Goal: Complete application form: Complete application form

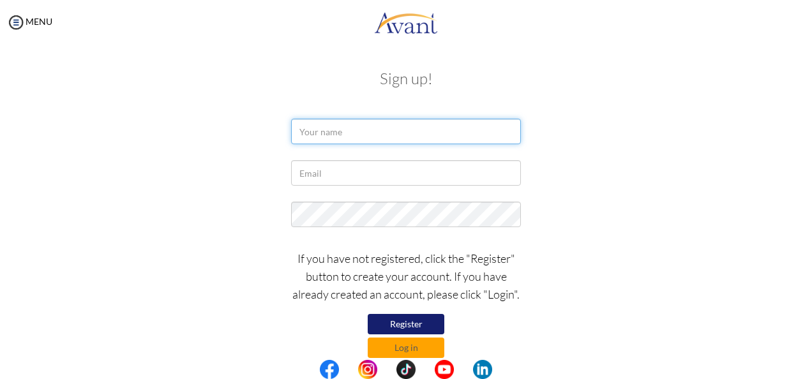
click at [324, 135] on input "text" at bounding box center [406, 132] width 230 height 26
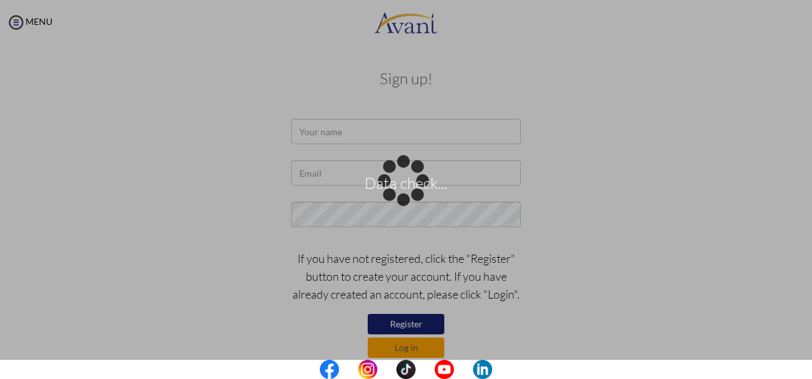
click at [397, 181] on div "Data check..." at bounding box center [406, 190] width 18 height 18
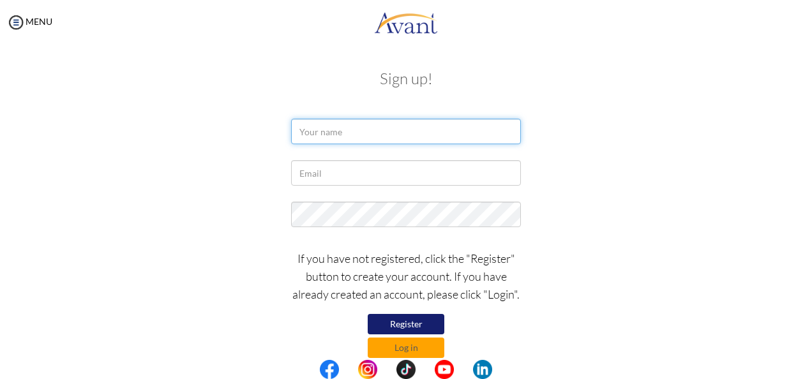
click at [317, 126] on input "text" at bounding box center [406, 132] width 230 height 26
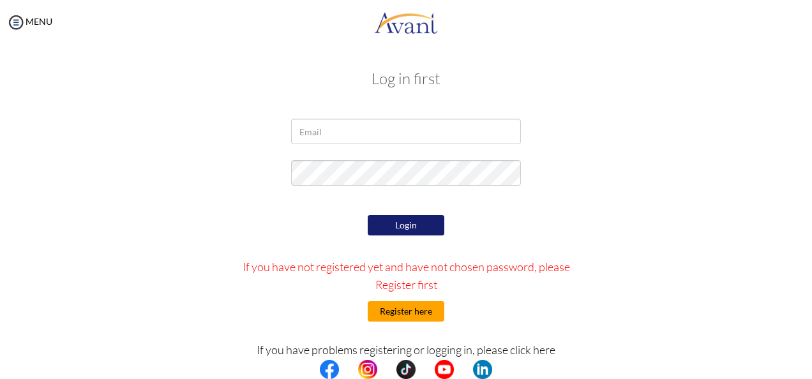
click at [422, 311] on button "Register here" at bounding box center [406, 311] width 77 height 20
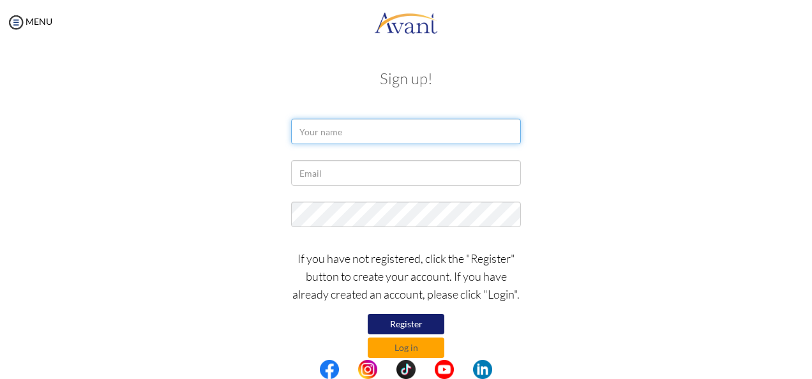
drag, startPoint x: 310, startPoint y: 133, endPoint x: 317, endPoint y: 128, distance: 8.2
click at [310, 133] on input "text" at bounding box center [406, 132] width 230 height 26
type input "Beatrice Nyarko"
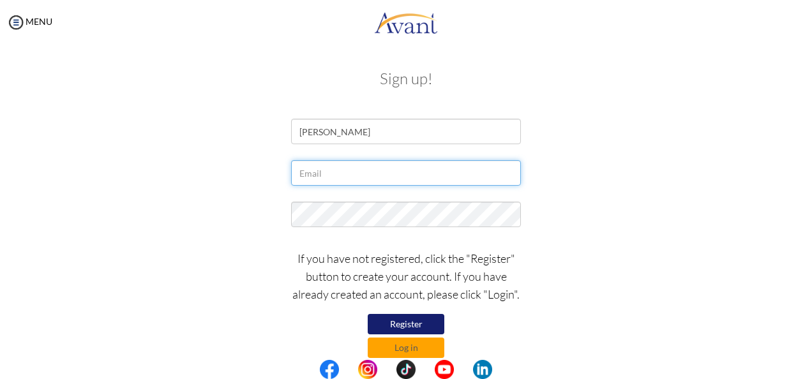
click at [319, 178] on input "text" at bounding box center [406, 173] width 230 height 26
type input "[EMAIL_ADDRESS][DOMAIN_NAME]"
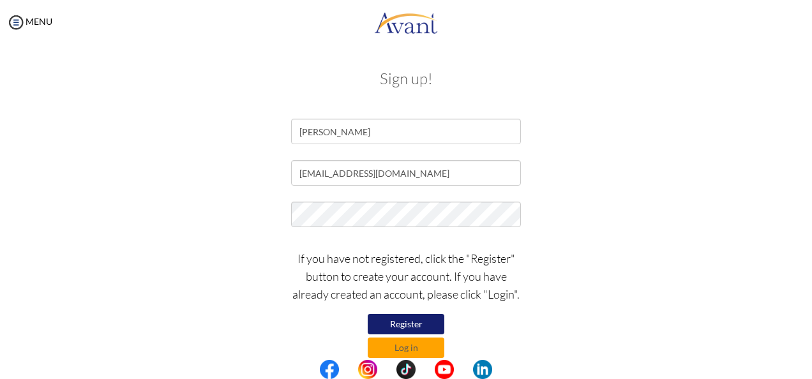
click at [0, 0] on div at bounding box center [0, 0] width 0 height 0
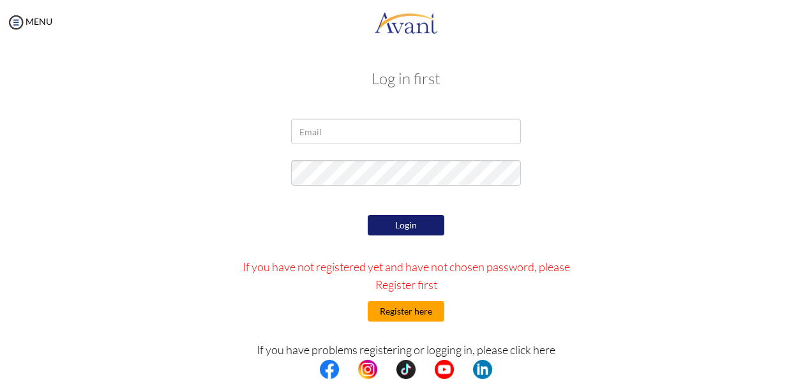
click at [400, 308] on button "Register here" at bounding box center [406, 311] width 77 height 20
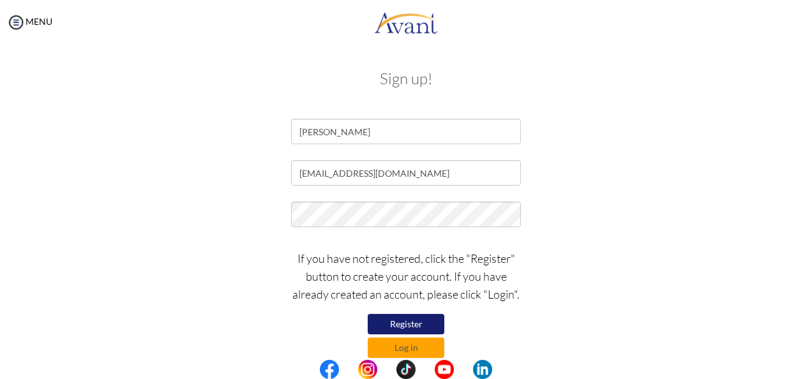
drag, startPoint x: 443, startPoint y: 229, endPoint x: 164, endPoint y: 206, distance: 279.4
click at [164, 206] on div at bounding box center [406, 218] width 747 height 32
click at [510, 223] on div at bounding box center [406, 218] width 249 height 32
drag, startPoint x: 367, startPoint y: 199, endPoint x: 358, endPoint y: 200, distance: 9.0
click at [359, 199] on form "Beatrice Nyarko philsbee2016@gmail.com If you have not registered, click the "R…" at bounding box center [406, 238] width 728 height 239
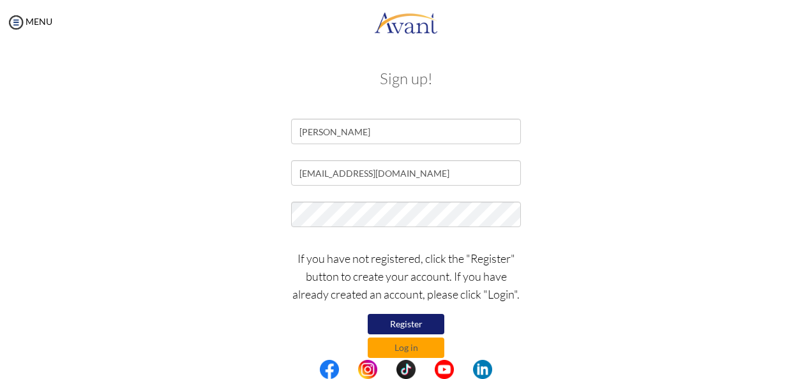
drag, startPoint x: 513, startPoint y: 229, endPoint x: 550, endPoint y: 239, distance: 38.4
click at [524, 231] on div at bounding box center [406, 218] width 249 height 32
click at [587, 246] on div "If you have not registered, click the "Register" button to create your account.…" at bounding box center [406, 300] width 747 height 115
click at [414, 324] on button "Register" at bounding box center [406, 324] width 77 height 20
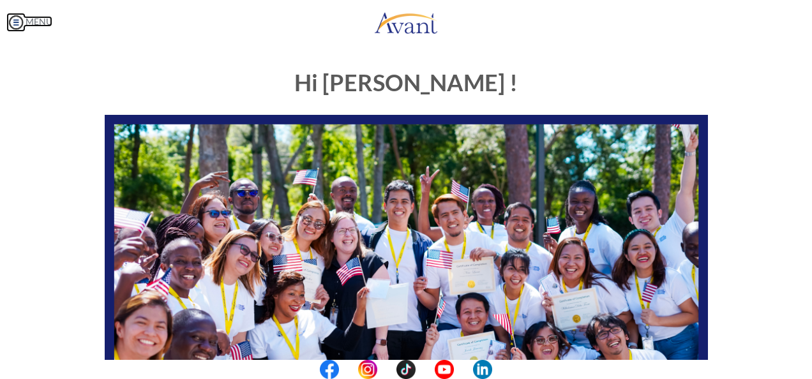
click at [15, 26] on img at bounding box center [15, 22] width 19 height 19
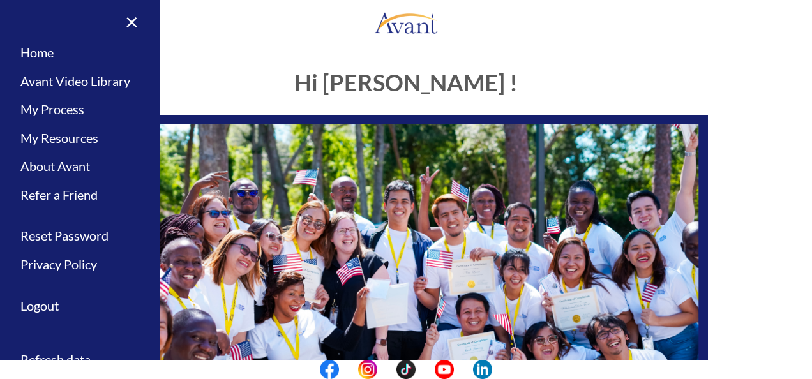
click at [188, 52] on div "My Status What is the next step? We would like you to watch the introductory vi…" at bounding box center [406, 234] width 812 height 379
click at [482, 79] on h1 "Hi [PERSON_NAME] !" at bounding box center [406, 83] width 603 height 26
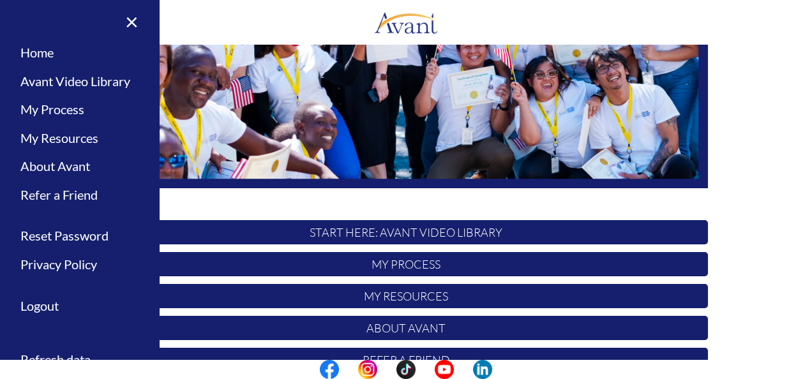
scroll to position [202, 0]
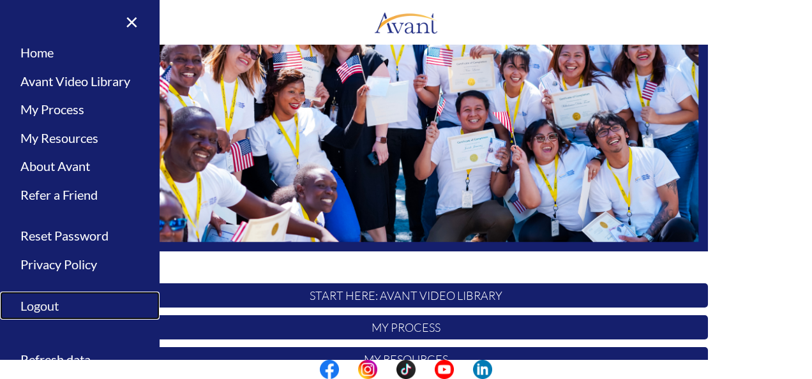
click at [44, 310] on link "Logout" at bounding box center [80, 306] width 160 height 29
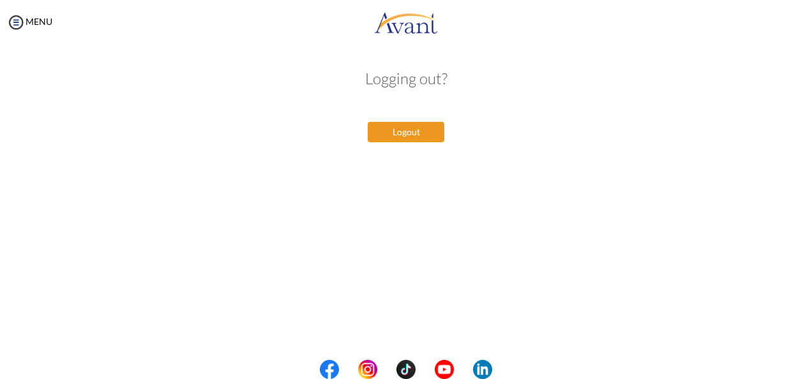
click at [427, 133] on button "Logout" at bounding box center [406, 132] width 77 height 20
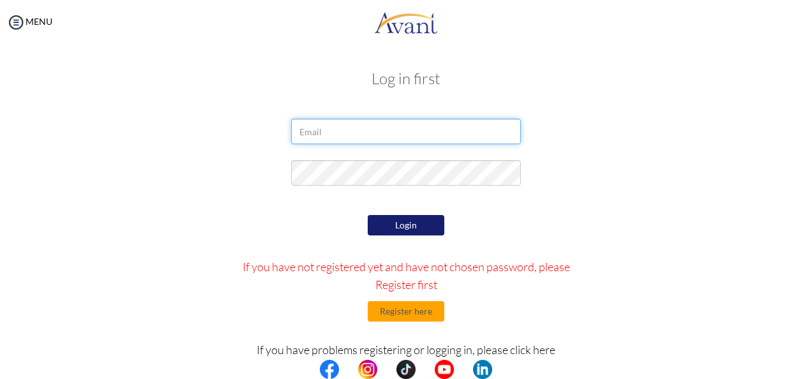
click at [328, 135] on input "email" at bounding box center [406, 132] width 230 height 26
type input "[EMAIL_ADDRESS][DOMAIN_NAME]"
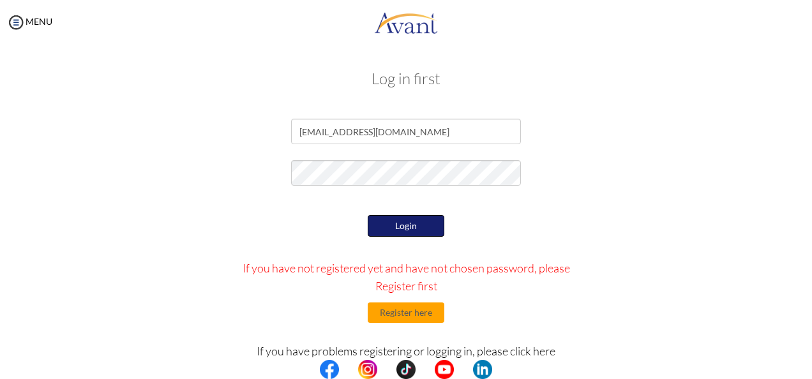
drag, startPoint x: 415, startPoint y: 227, endPoint x: 483, endPoint y: 216, distance: 68.7
click at [415, 227] on button "Login" at bounding box center [406, 226] width 77 height 22
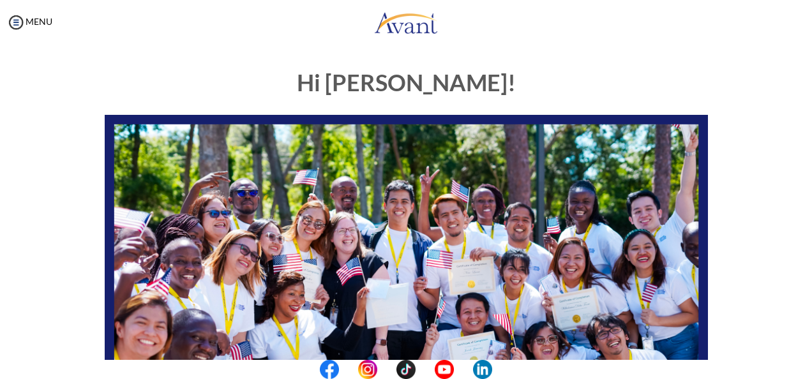
scroll to position [0, 0]
click at [20, 27] on img at bounding box center [15, 22] width 19 height 19
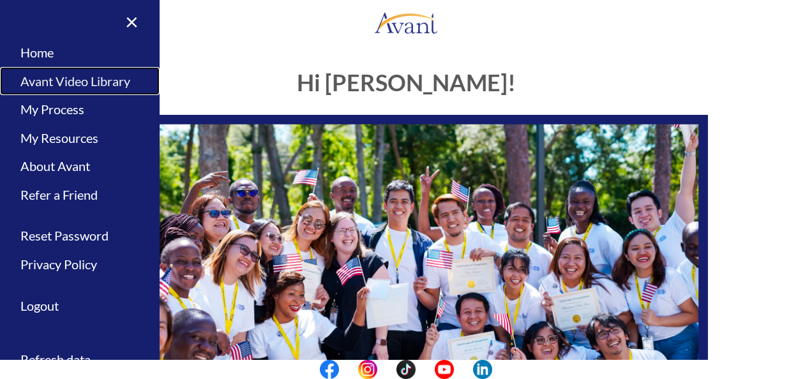
click at [54, 82] on link "Avant Video Library" at bounding box center [80, 81] width 160 height 29
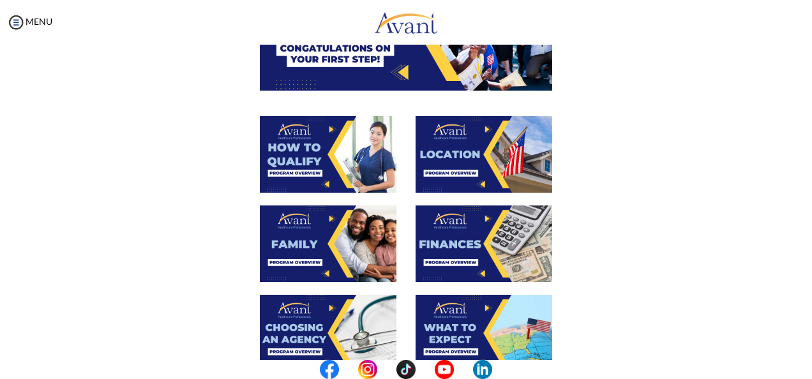
scroll to position [51, 0]
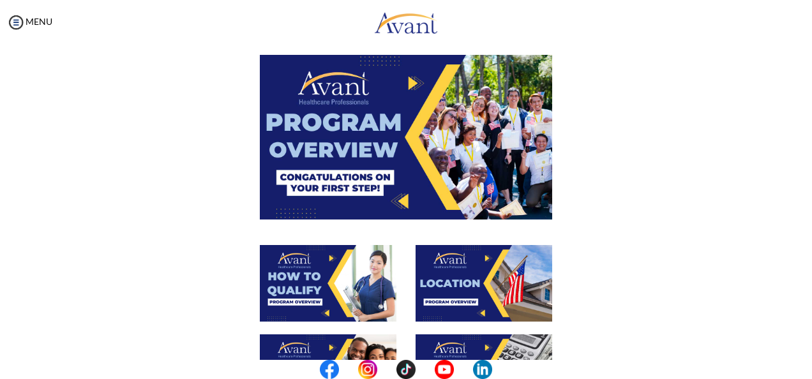
click at [401, 83] on img at bounding box center [406, 137] width 292 height 164
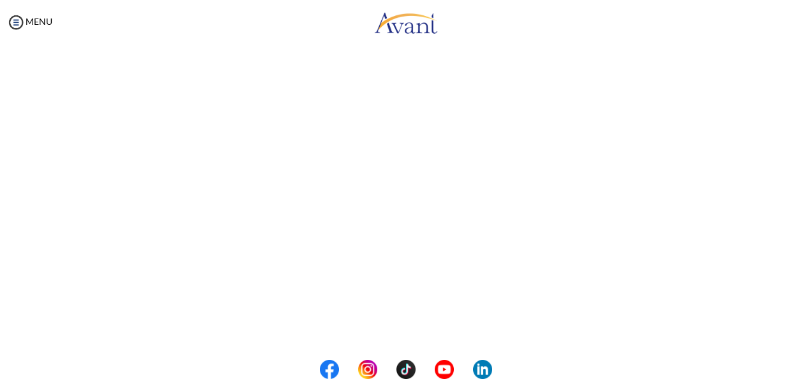
scroll to position [248, 0]
click at [404, 333] on button "Back to Avant Video Library" at bounding box center [407, 327] width 126 height 20
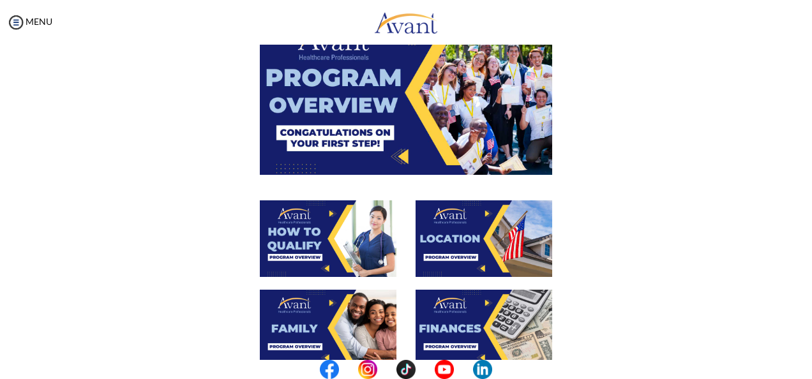
scroll to position [115, 0]
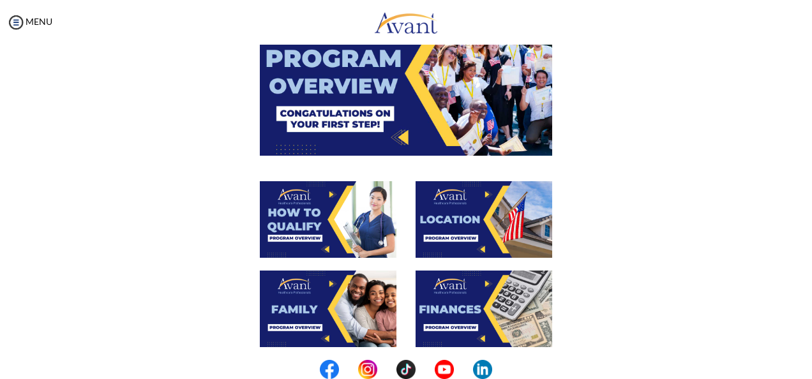
click at [314, 223] on img at bounding box center [328, 219] width 137 height 77
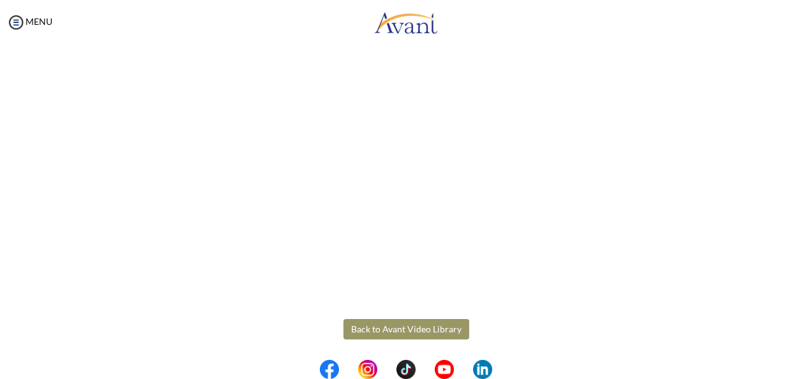
scroll to position [248, 0]
click at [436, 328] on button "Back to Avant Video Library" at bounding box center [407, 327] width 126 height 20
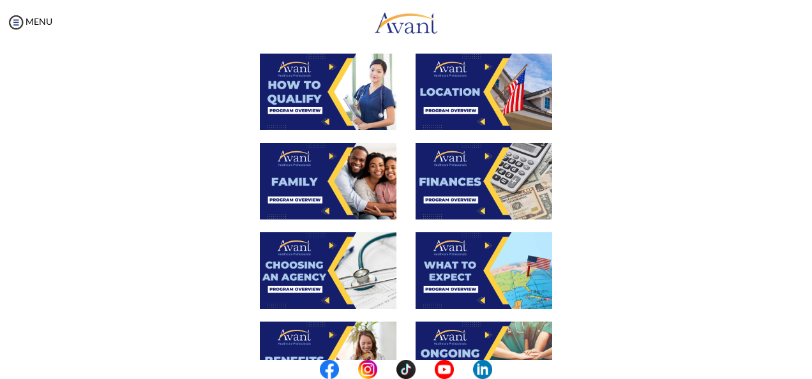
scroll to position [179, 0]
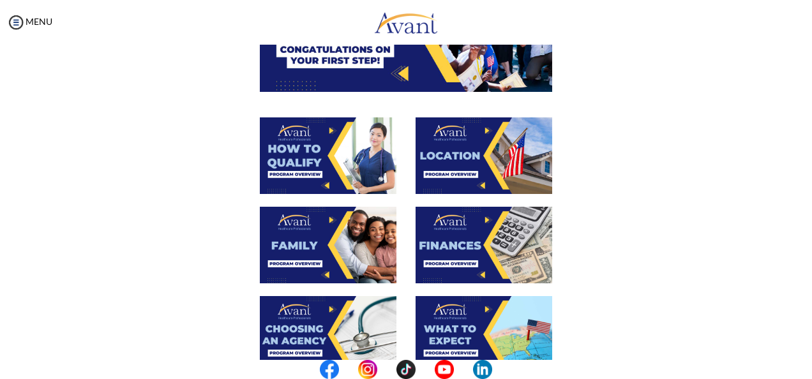
click at [480, 156] on img at bounding box center [484, 155] width 137 height 77
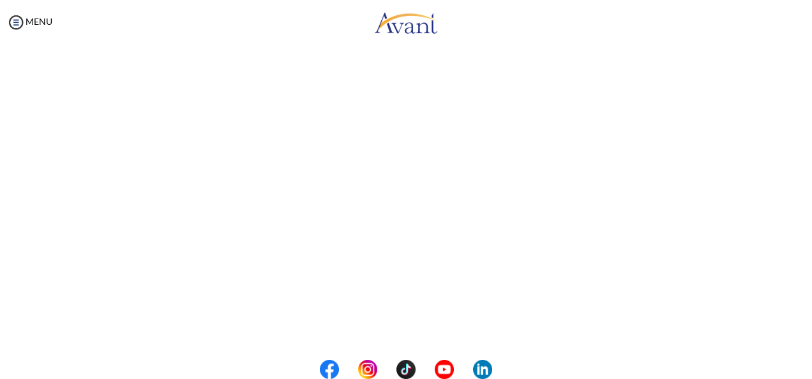
scroll to position [248, 0]
click at [392, 324] on button "Back to Avant Video Library" at bounding box center [407, 327] width 126 height 20
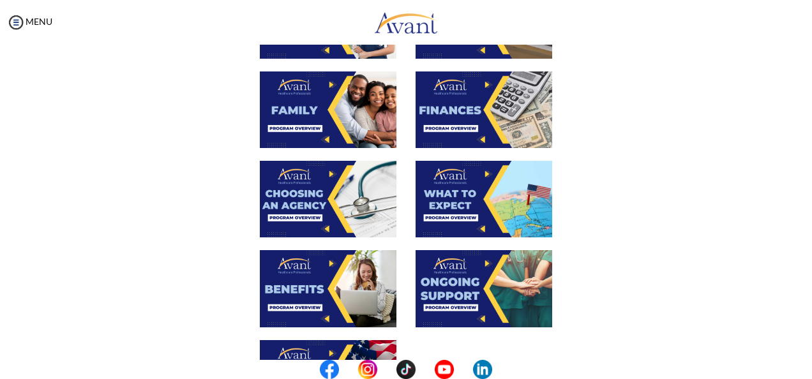
scroll to position [319, 0]
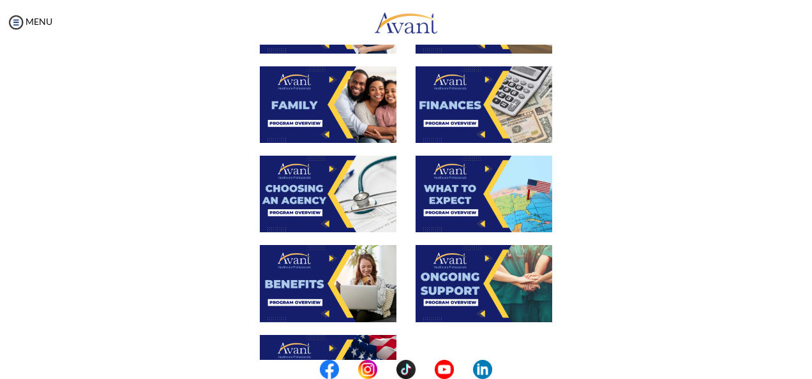
click at [317, 104] on img at bounding box center [328, 104] width 137 height 77
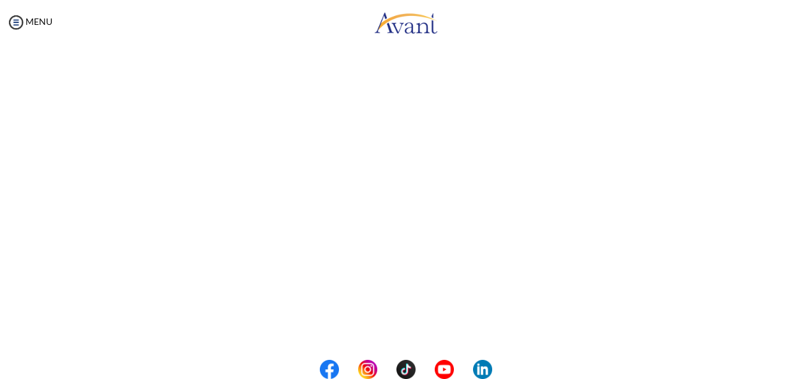
scroll to position [385, 0]
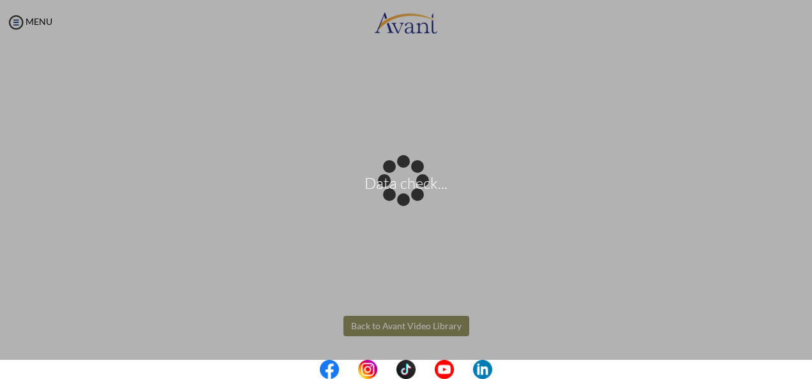
click at [407, 326] on body "Data check... Maintenance break. Please come back in 2 hours. MENU My Status Wh…" at bounding box center [406, 189] width 812 height 379
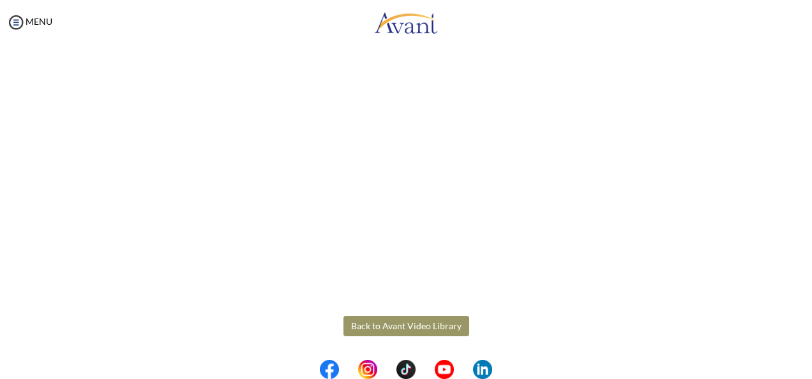
click at [423, 325] on button "Back to Avant Video Library" at bounding box center [407, 326] width 126 height 20
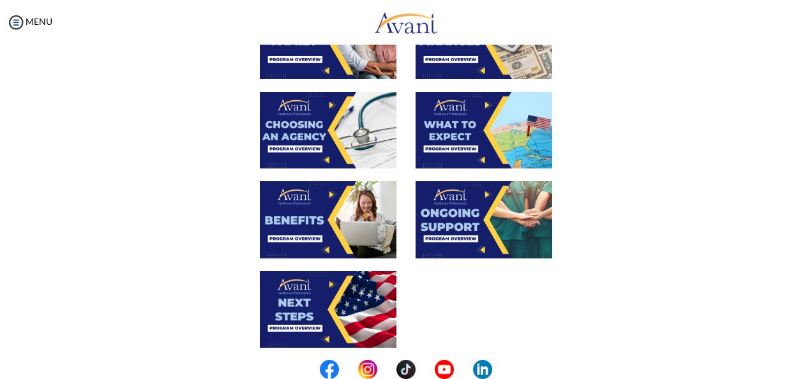
scroll to position [319, 0]
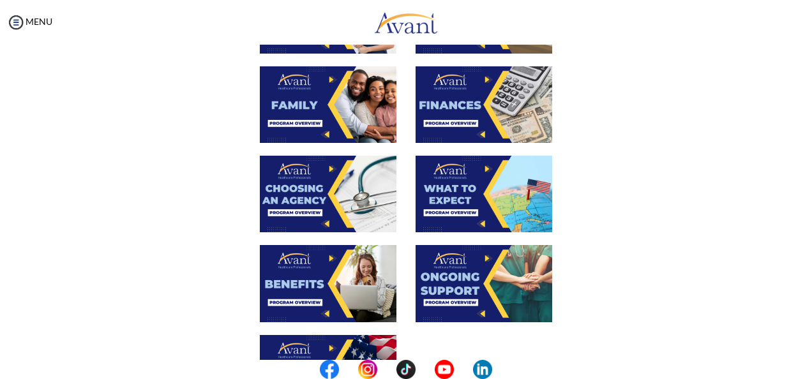
click at [475, 109] on img at bounding box center [484, 104] width 137 height 77
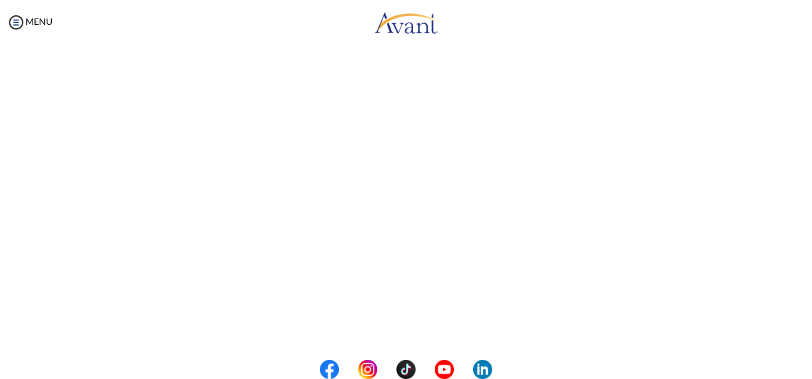
scroll to position [248, 0]
click at [390, 327] on button "Back to Avant Video Library" at bounding box center [407, 327] width 126 height 20
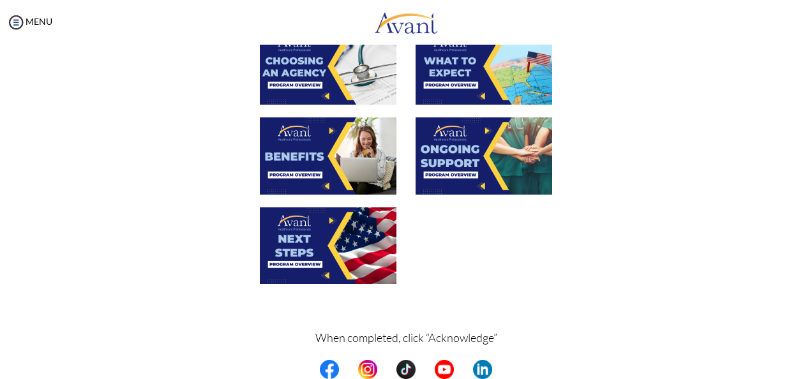
scroll to position [383, 0]
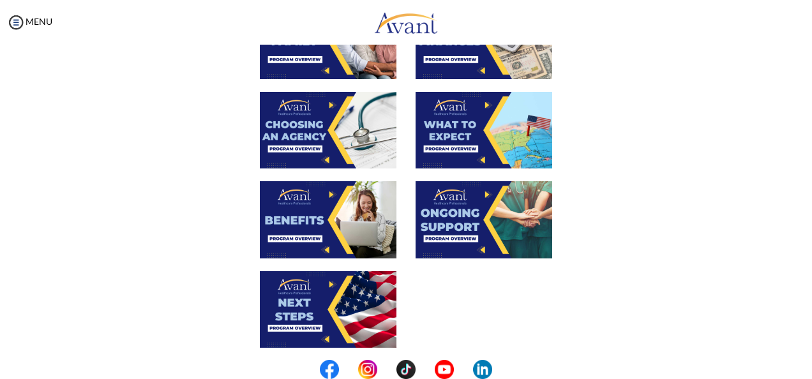
click at [315, 132] on img at bounding box center [328, 130] width 137 height 77
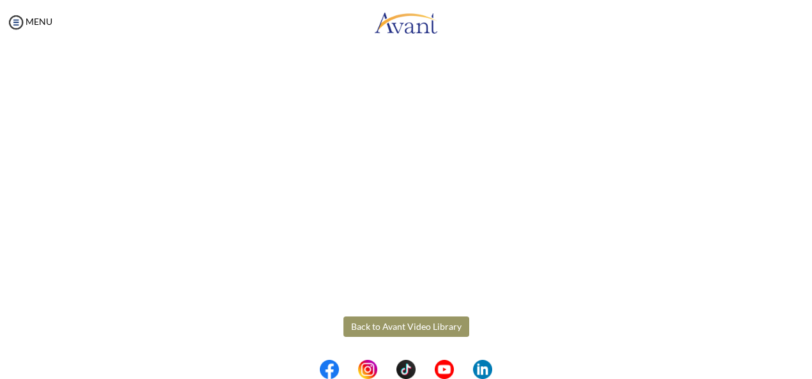
scroll to position [385, 0]
click at [411, 328] on button "Back to Avant Video Library" at bounding box center [407, 326] width 126 height 20
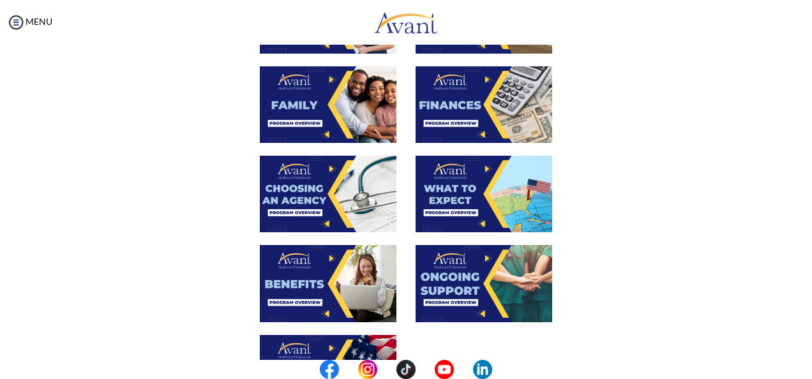
scroll to position [383, 0]
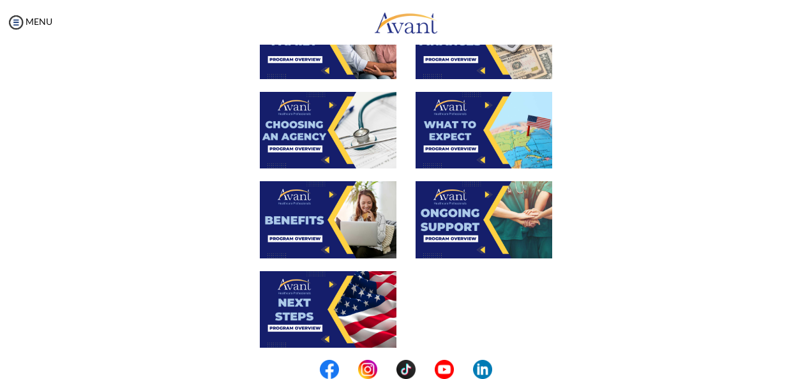
click at [476, 136] on img at bounding box center [484, 130] width 137 height 77
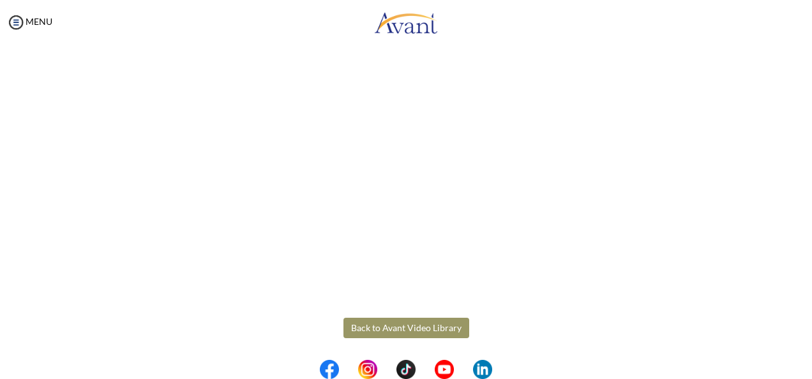
scroll to position [385, 0]
click at [366, 324] on button "Back to Avant Video Library" at bounding box center [407, 326] width 126 height 20
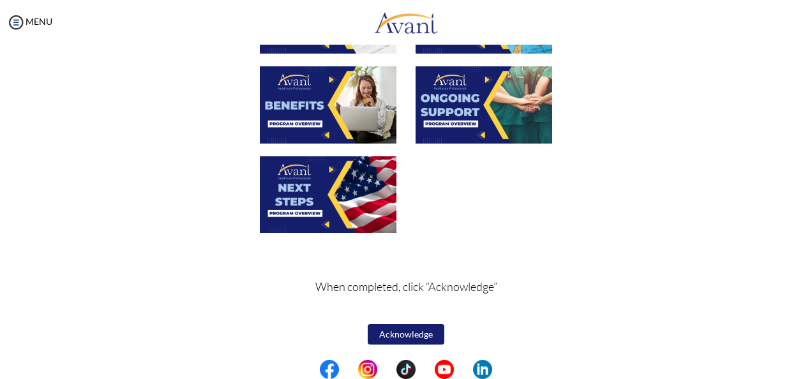
scroll to position [434, 0]
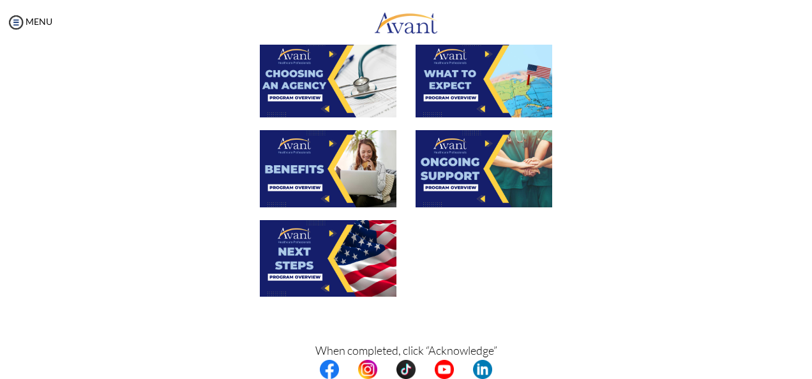
click at [307, 172] on img at bounding box center [328, 168] width 137 height 77
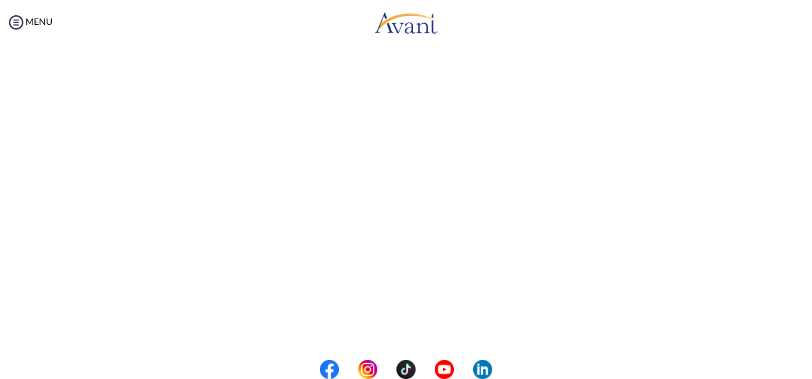
scroll to position [385, 0]
click at [429, 323] on body "Maintenance break. Please come back in 2 hours. MENU My Status What is the next…" at bounding box center [406, 189] width 812 height 379
click at [410, 323] on button "Back to Avant Video Library" at bounding box center [407, 326] width 126 height 20
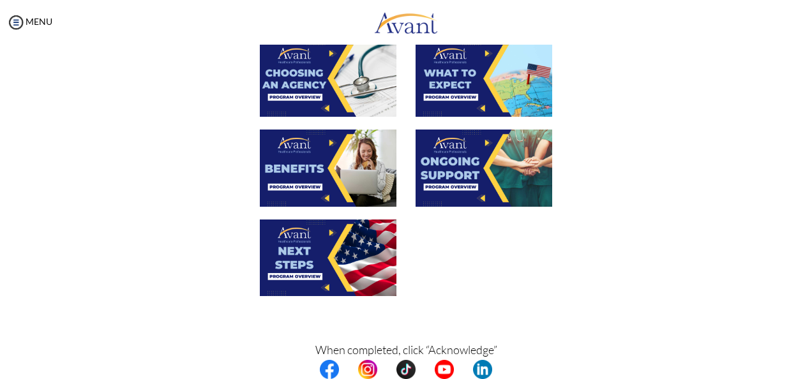
scroll to position [498, 0]
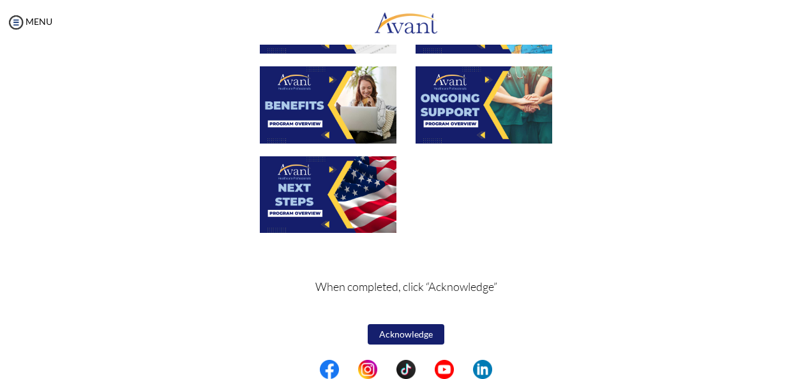
click at [451, 123] on img at bounding box center [484, 104] width 137 height 77
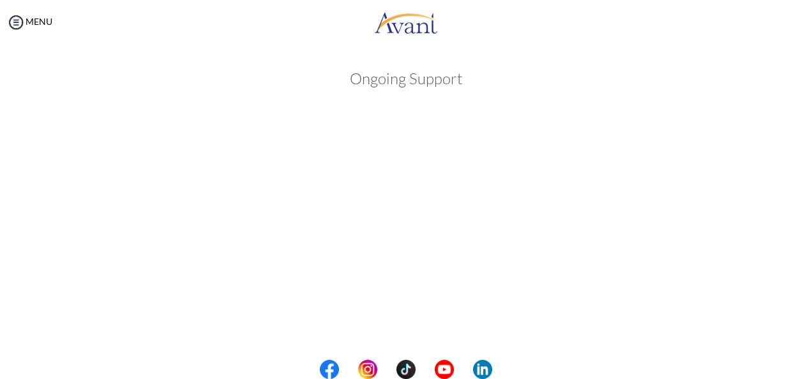
scroll to position [385, 0]
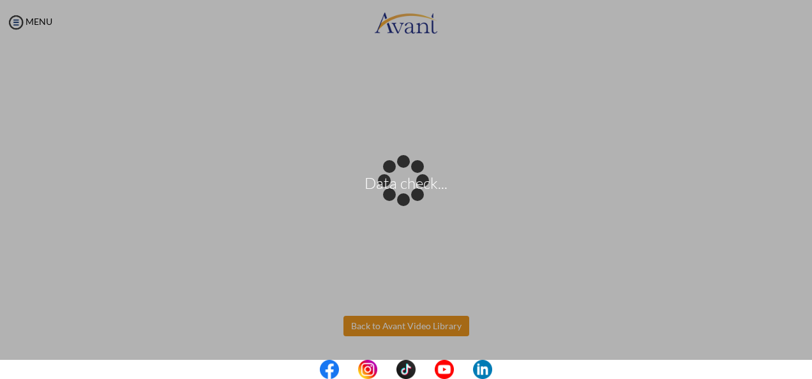
click at [405, 327] on body "Data check... Maintenance break. Please come back in 2 hours. MENU My Status Wh…" at bounding box center [406, 189] width 812 height 379
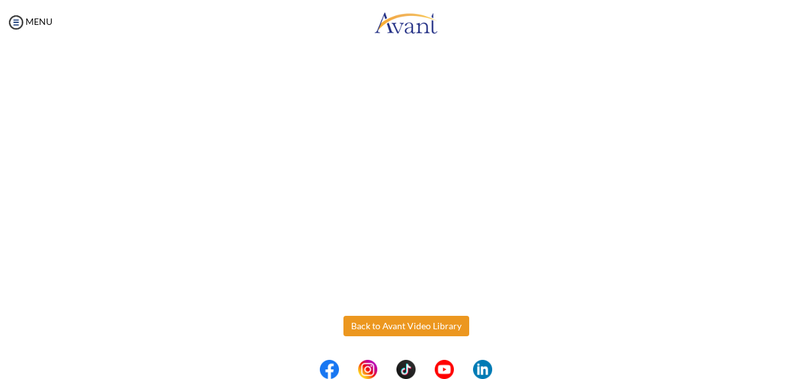
click at [428, 331] on button "Back to Avant Video Library" at bounding box center [407, 326] width 126 height 20
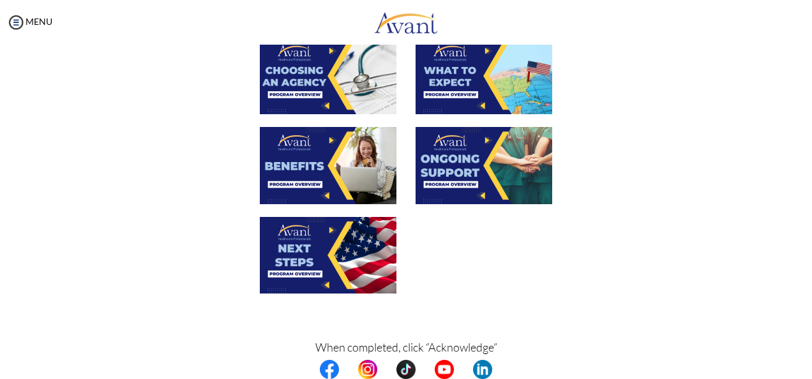
scroll to position [447, 0]
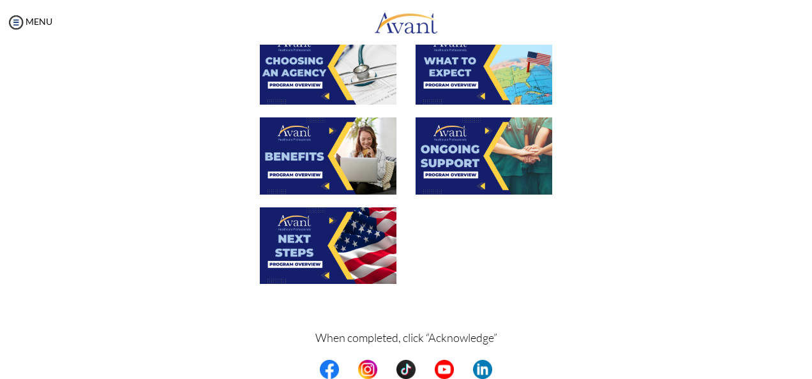
click at [331, 255] on img at bounding box center [328, 246] width 137 height 77
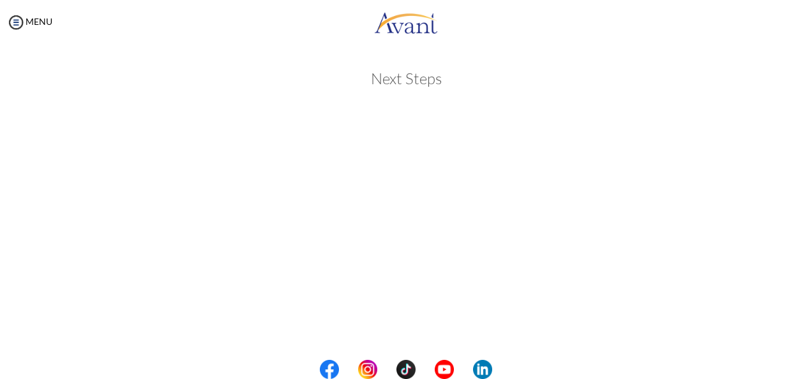
scroll to position [385, 0]
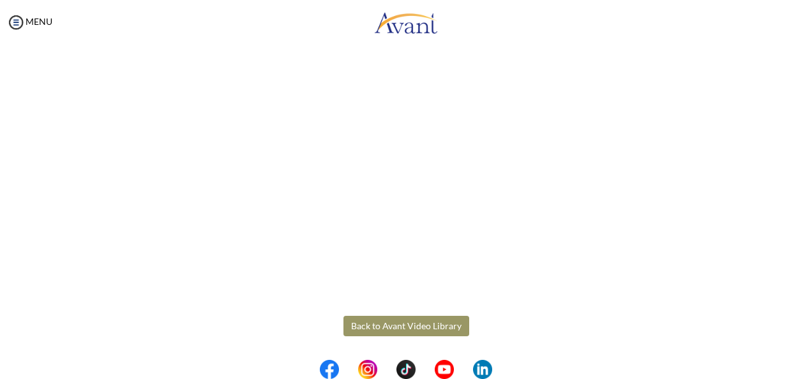
click at [441, 324] on button "Back to Avant Video Library" at bounding box center [407, 326] width 126 height 20
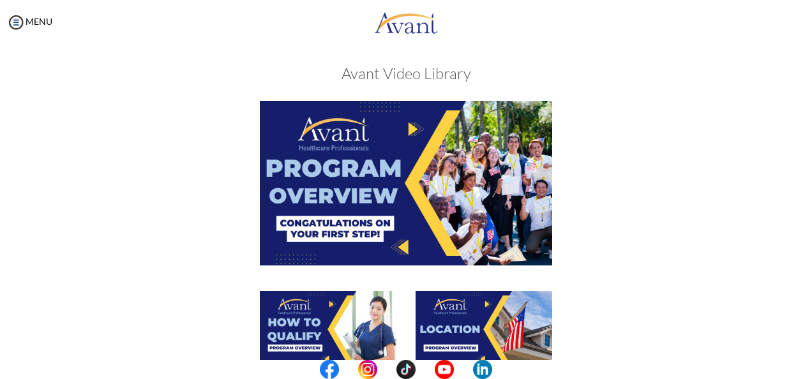
scroll to position [0, 0]
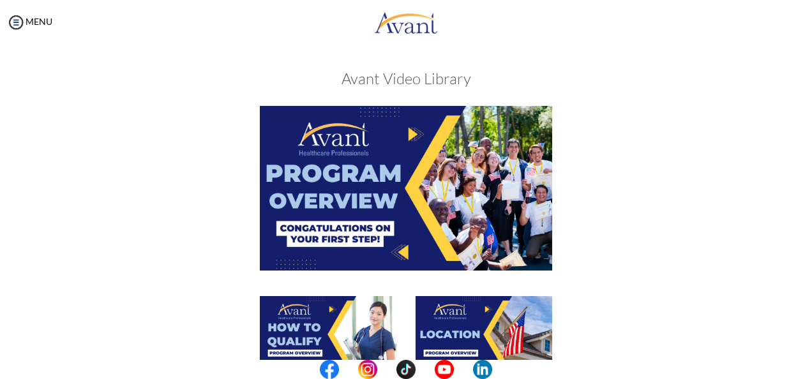
click at [33, 27] on div "MENU" at bounding box center [26, 189] width 52 height 379
drag, startPoint x: 40, startPoint y: 20, endPoint x: 108, endPoint y: 38, distance: 70.6
click at [40, 22] on link "MENU" at bounding box center [29, 21] width 46 height 11
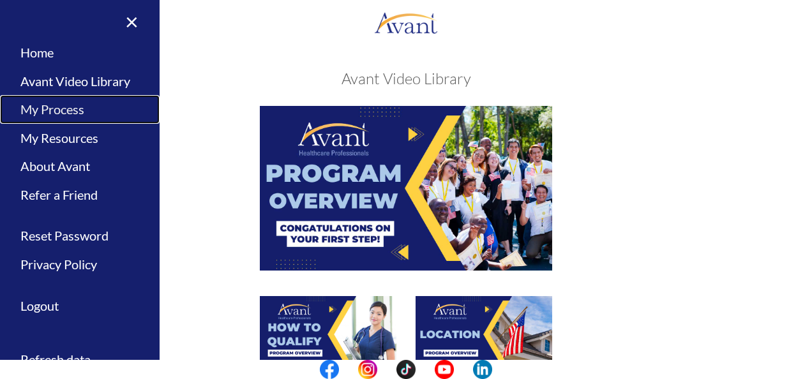
click at [68, 109] on link "My Process" at bounding box center [80, 109] width 160 height 29
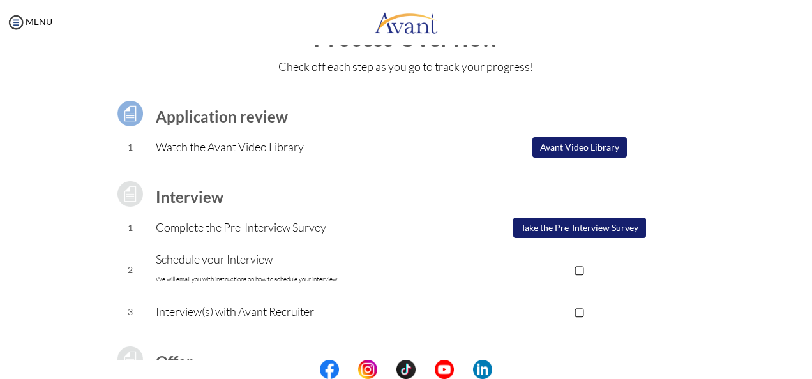
scroll to position [73, 0]
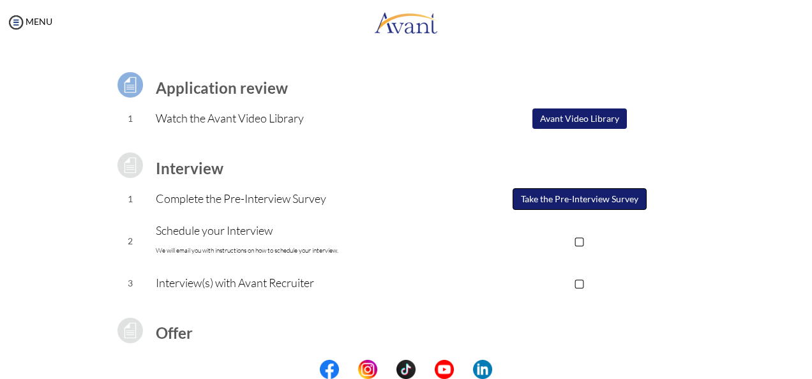
drag, startPoint x: 573, startPoint y: 198, endPoint x: 567, endPoint y: 201, distance: 7.1
click at [573, 198] on button "Take the Pre-Interview Survey" at bounding box center [580, 199] width 134 height 22
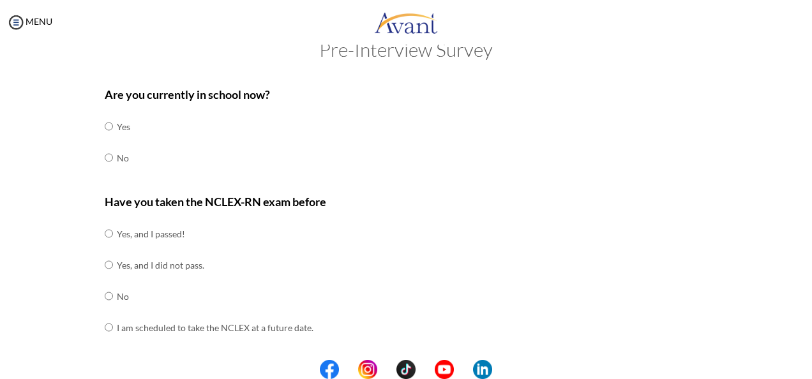
scroll to position [0, 0]
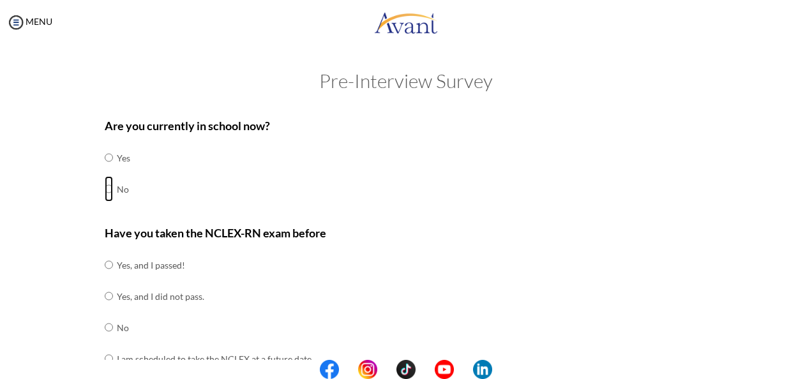
click at [105, 189] on input "radio" at bounding box center [109, 189] width 8 height 26
radio input "true"
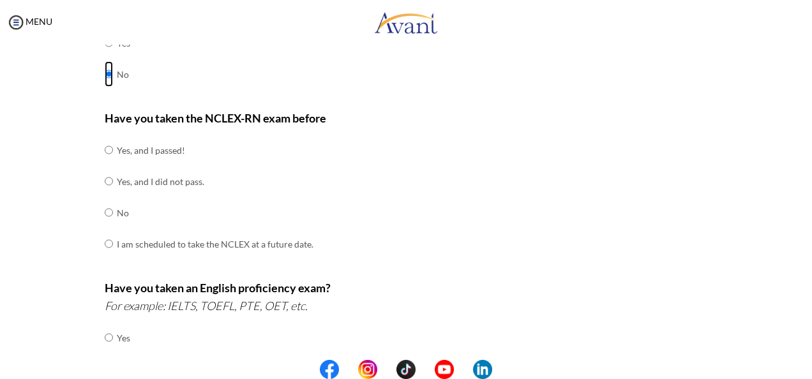
scroll to position [128, 0]
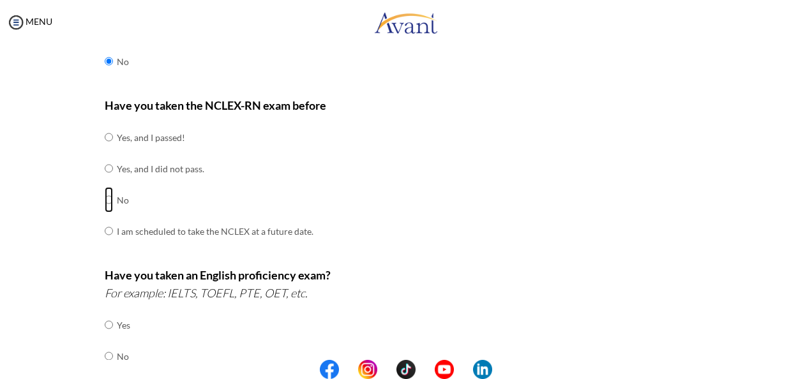
click at [107, 199] on input "radio" at bounding box center [109, 200] width 8 height 26
radio input "true"
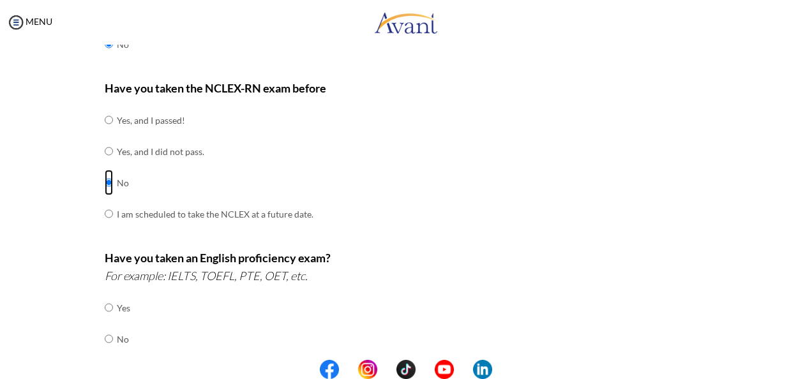
scroll to position [192, 0]
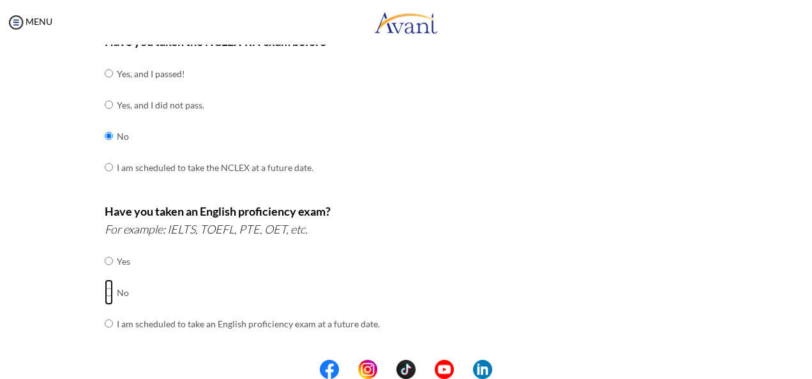
drag, startPoint x: 103, startPoint y: 290, endPoint x: 121, endPoint y: 289, distance: 17.9
click at [105, 291] on input "radio" at bounding box center [109, 293] width 8 height 26
radio input "true"
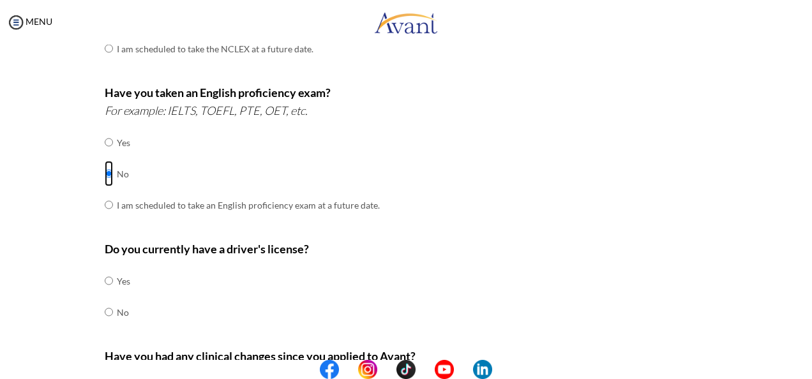
scroll to position [319, 0]
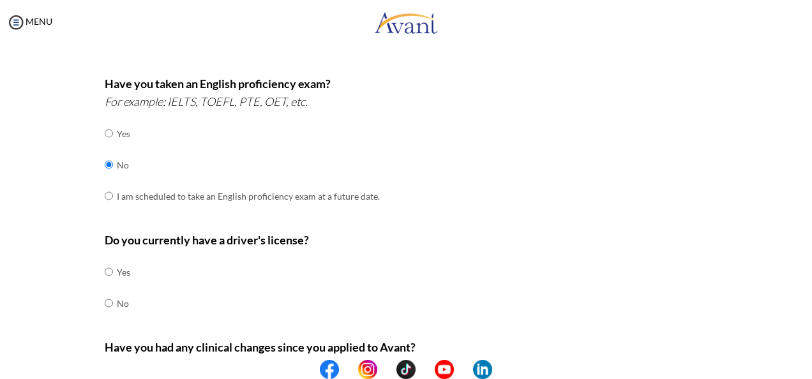
click at [113, 271] on td at bounding box center [115, 272] width 4 height 31
click at [106, 268] on input "radio" at bounding box center [109, 272] width 8 height 26
radio input "true"
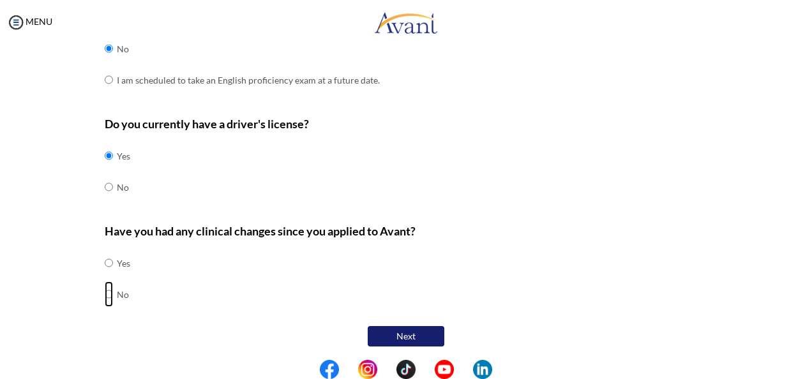
click at [105, 294] on input "radio" at bounding box center [109, 295] width 8 height 26
radio input "true"
click at [371, 338] on button "Next" at bounding box center [406, 337] width 77 height 22
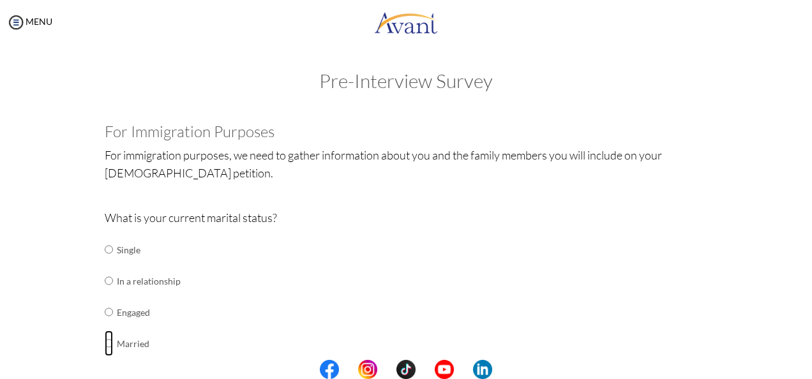
click at [105, 343] on input "radio" at bounding box center [109, 344] width 8 height 26
radio input "true"
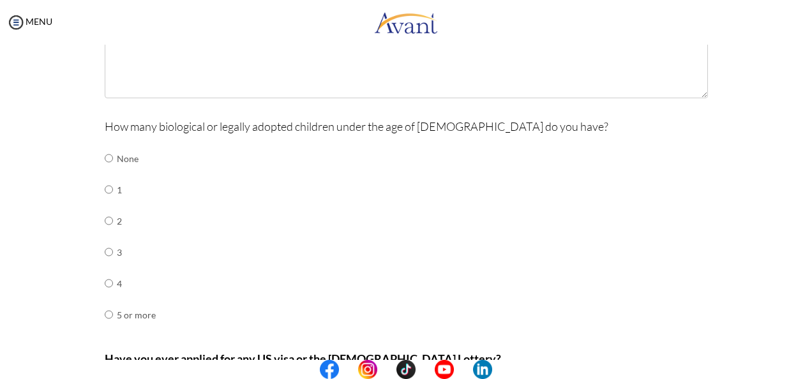
scroll to position [511, 0]
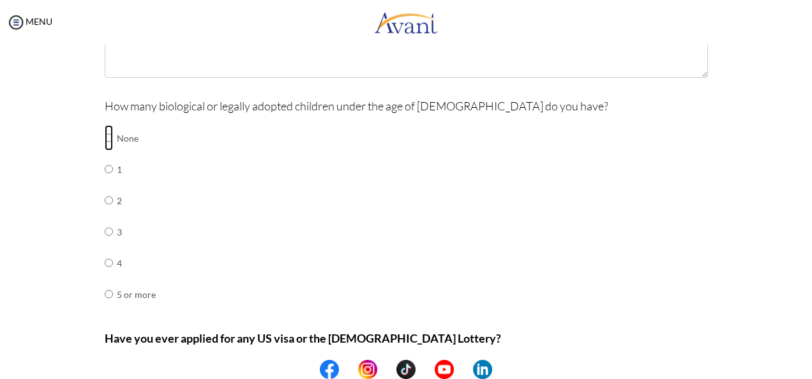
click at [105, 136] on input "radio" at bounding box center [109, 138] width 8 height 26
radio input "true"
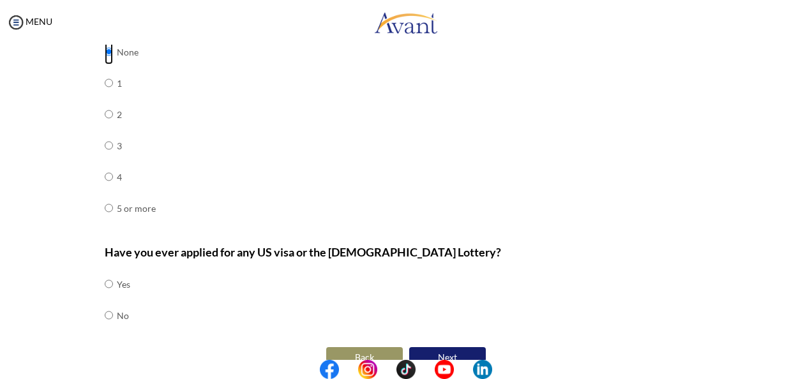
scroll to position [617, 0]
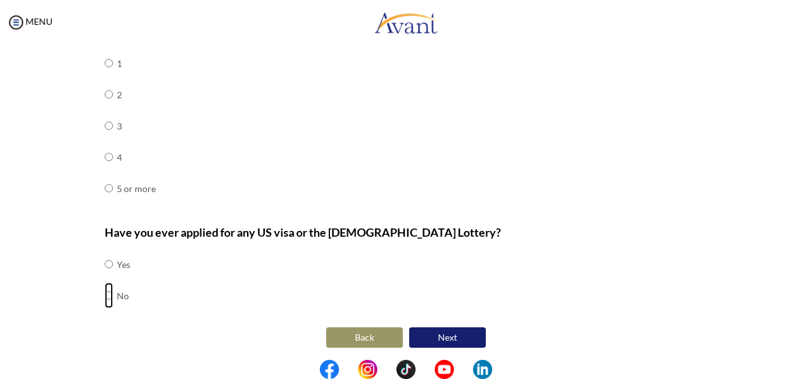
click at [105, 292] on input "radio" at bounding box center [109, 296] width 8 height 26
radio input "true"
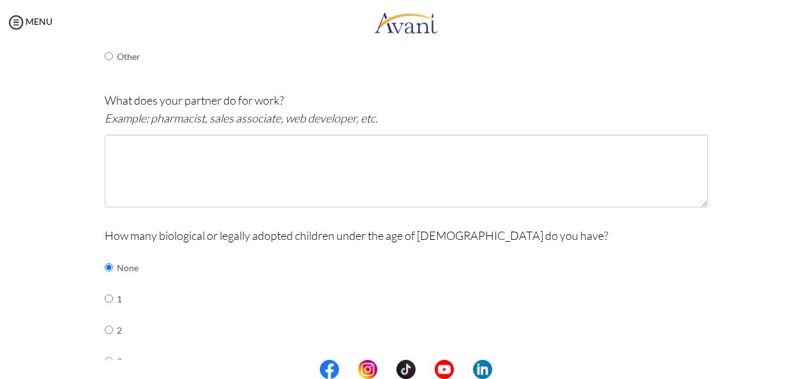
scroll to position [361, 0]
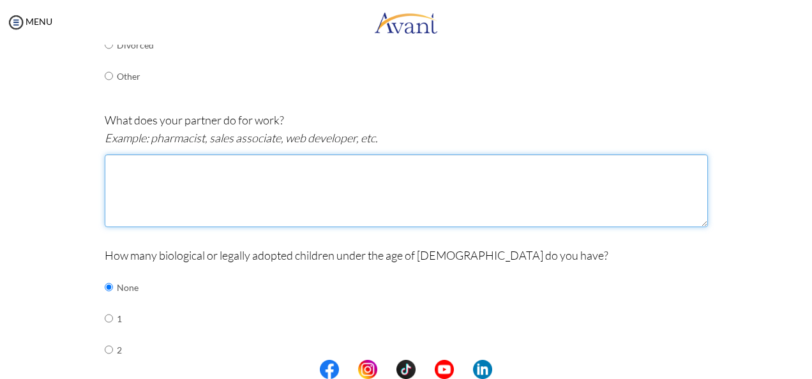
click at [133, 175] on textarea at bounding box center [406, 191] width 603 height 73
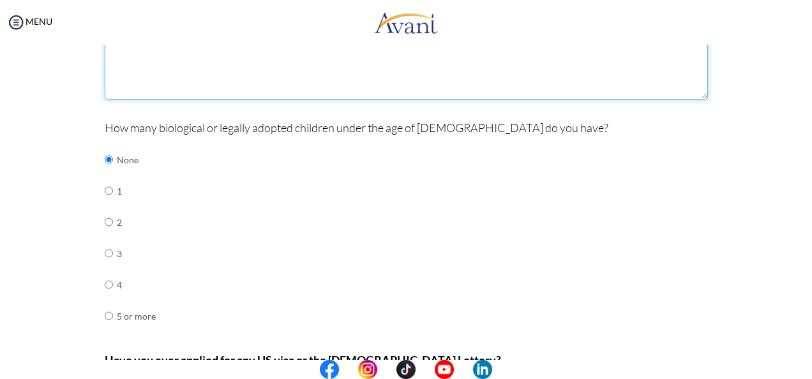
scroll to position [425, 0]
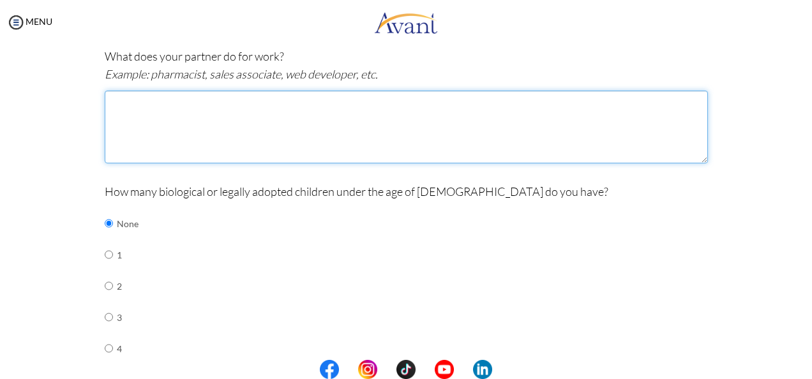
click at [162, 112] on textarea at bounding box center [406, 127] width 603 height 73
type textarea "Marketing Specialist"
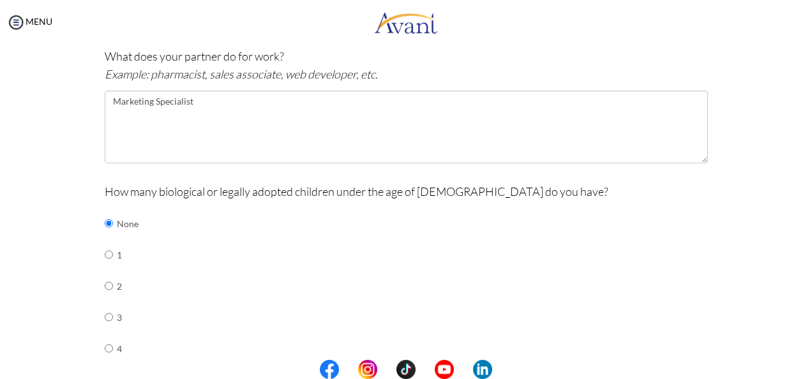
click at [17, 175] on div "Pre-Interview Survey Are you currently in school now? Yes No Have you taken the…" at bounding box center [406, 126] width 787 height 962
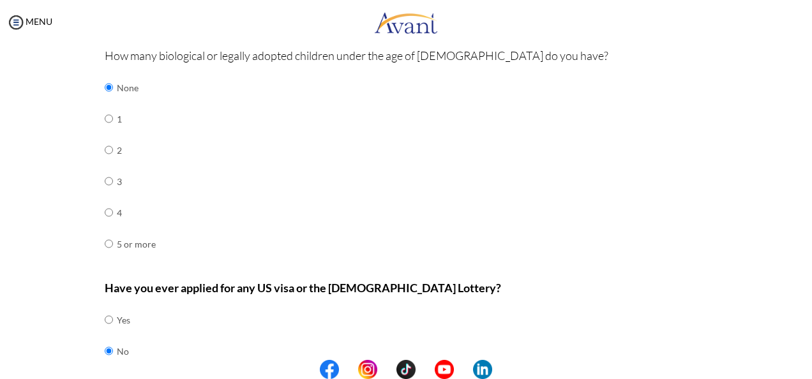
scroll to position [617, 0]
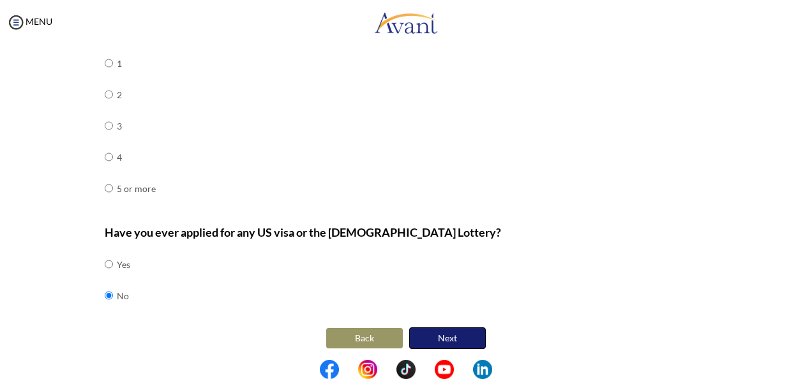
click at [455, 330] on button "Next" at bounding box center [447, 339] width 77 height 22
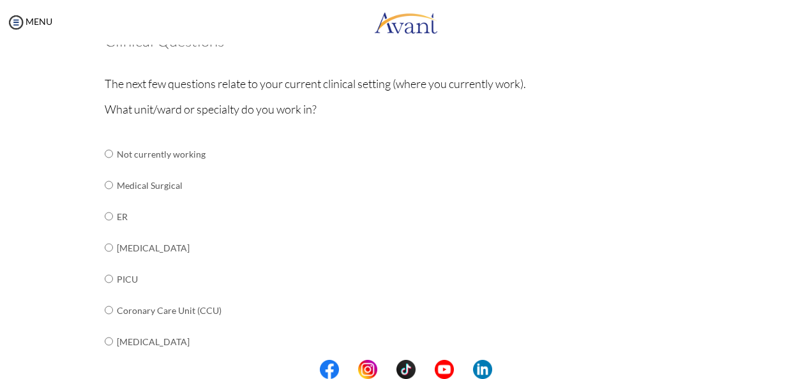
scroll to position [64, 0]
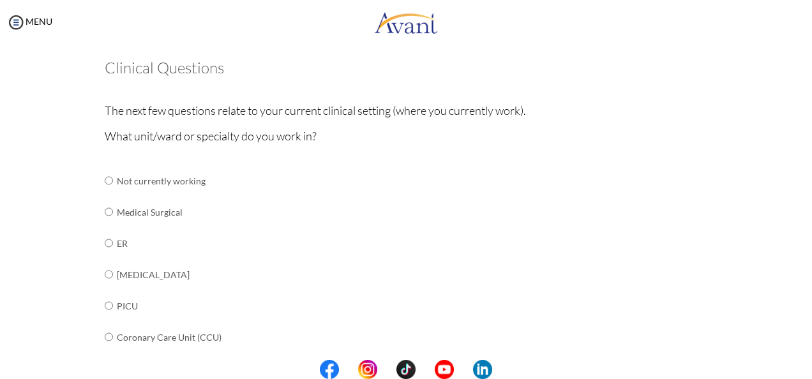
click at [0, 0] on div at bounding box center [0, 0] width 0 height 0
click at [105, 273] on input "radio" at bounding box center [109, 275] width 8 height 26
radio input "true"
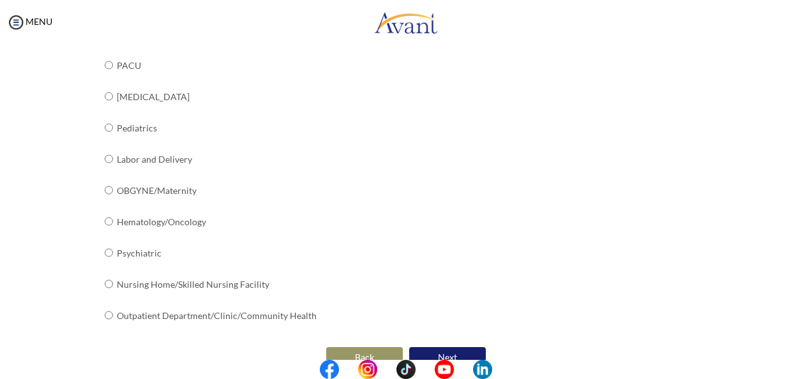
scroll to position [543, 0]
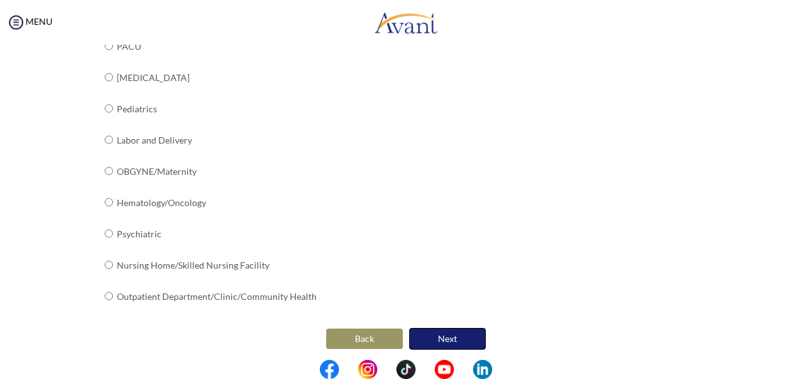
drag, startPoint x: 452, startPoint y: 336, endPoint x: 446, endPoint y: 332, distance: 6.9
click at [451, 335] on button "Next" at bounding box center [447, 339] width 77 height 22
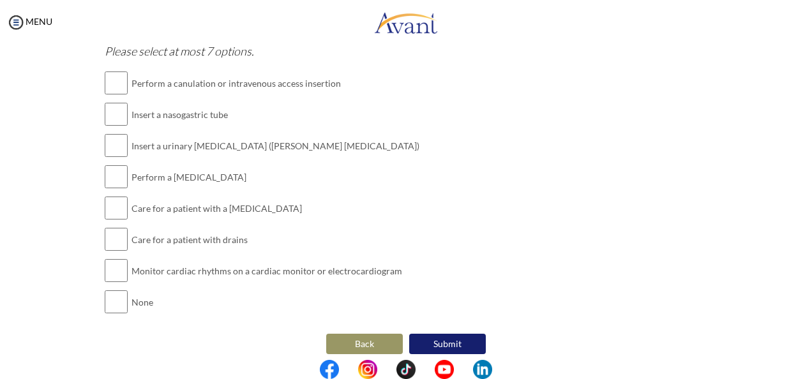
scroll to position [1589, 0]
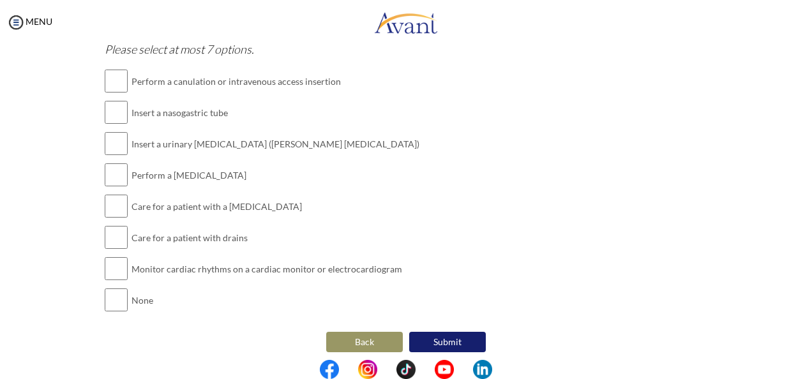
click at [343, 332] on button "Back" at bounding box center [364, 342] width 77 height 20
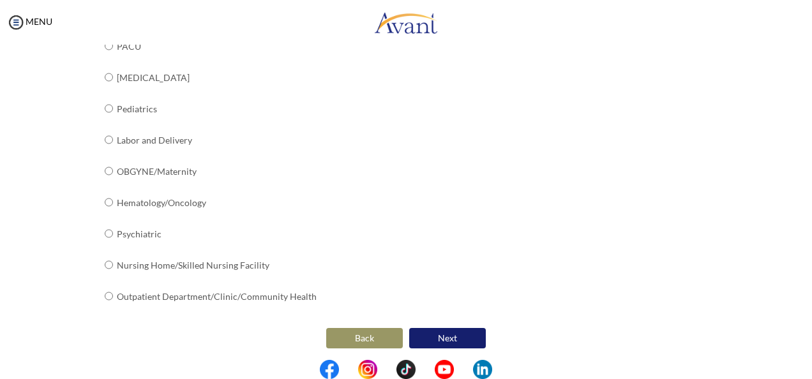
scroll to position [543, 0]
click at [357, 328] on button "Back" at bounding box center [364, 338] width 77 height 20
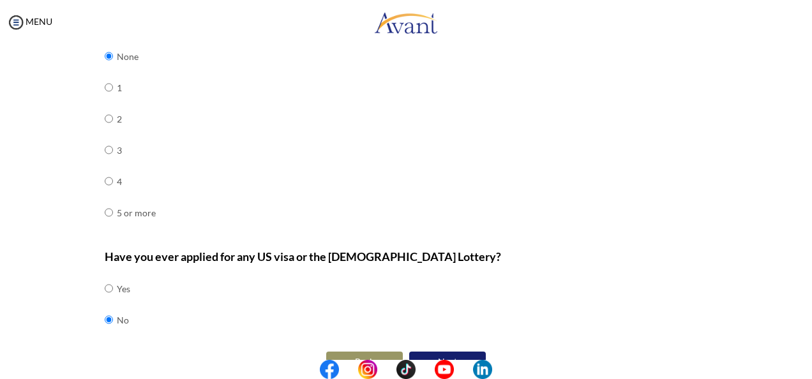
scroll to position [617, 0]
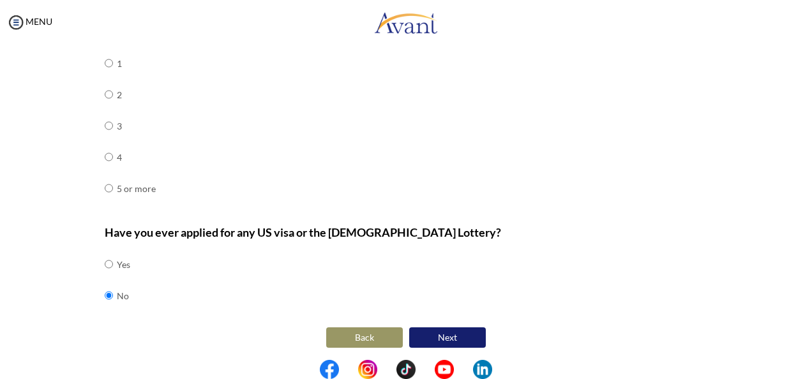
click at [367, 332] on button "Back" at bounding box center [364, 338] width 77 height 20
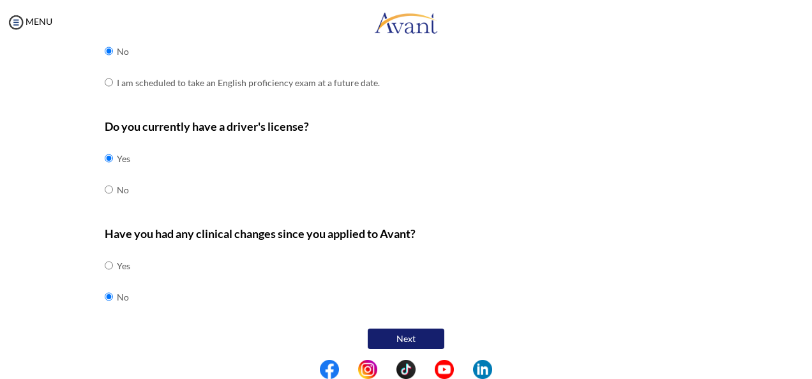
scroll to position [435, 0]
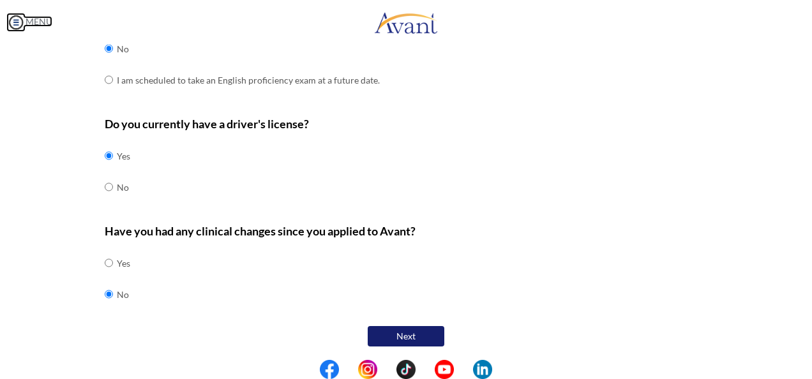
click at [18, 18] on img at bounding box center [15, 22] width 19 height 19
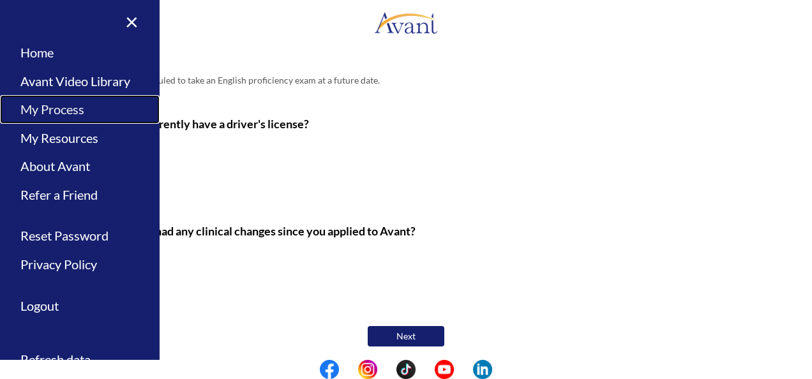
click at [70, 109] on link "My Process" at bounding box center [80, 109] width 160 height 29
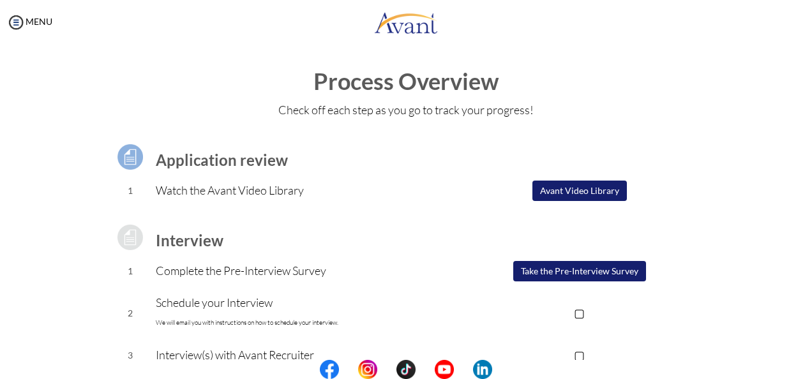
scroll to position [0, 0]
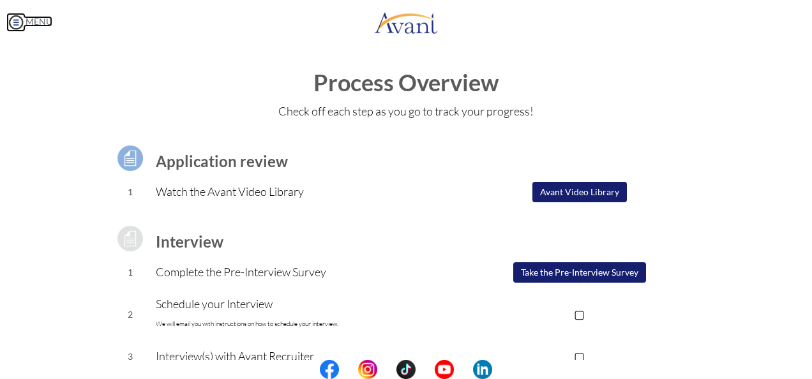
click at [19, 27] on img at bounding box center [15, 22] width 19 height 19
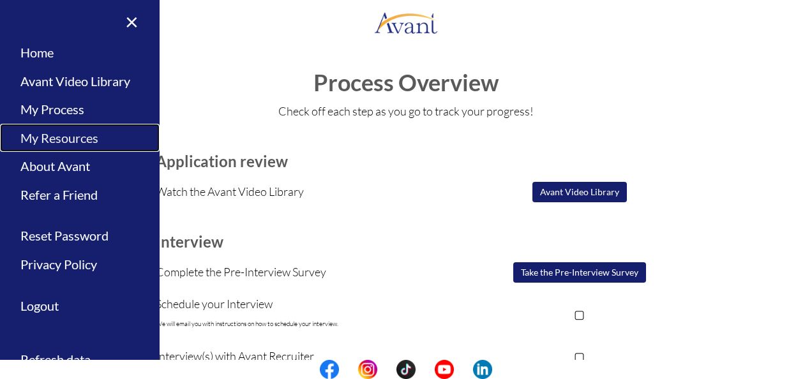
click at [81, 146] on link "My Resources" at bounding box center [80, 138] width 160 height 29
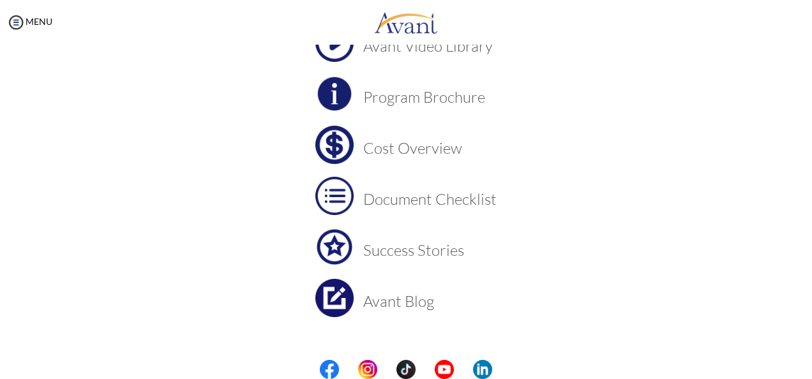
scroll to position [137, 0]
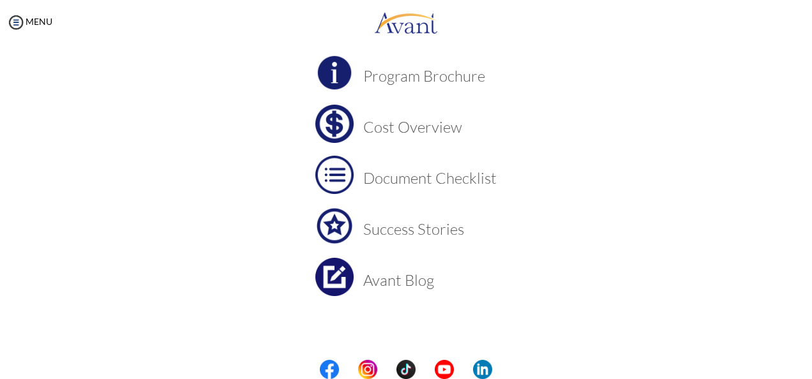
click at [382, 175] on h3 "Document Checklist" at bounding box center [429, 178] width 133 height 17
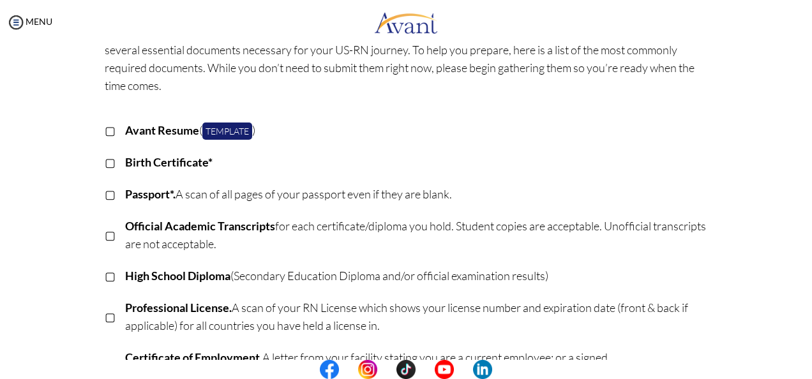
scroll to position [87, 0]
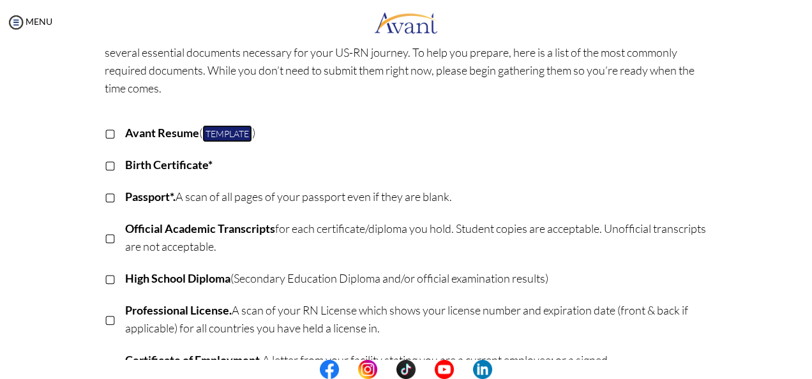
click at [229, 133] on link "Template" at bounding box center [227, 133] width 50 height 17
click at [20, 18] on img at bounding box center [15, 22] width 19 height 19
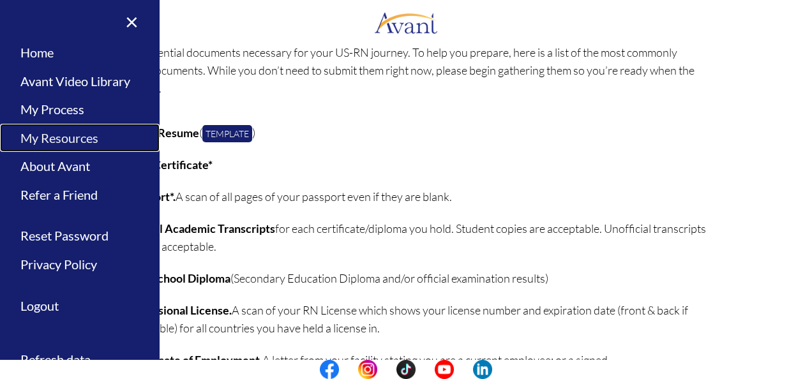
click at [55, 143] on link "My Resources" at bounding box center [80, 138] width 160 height 29
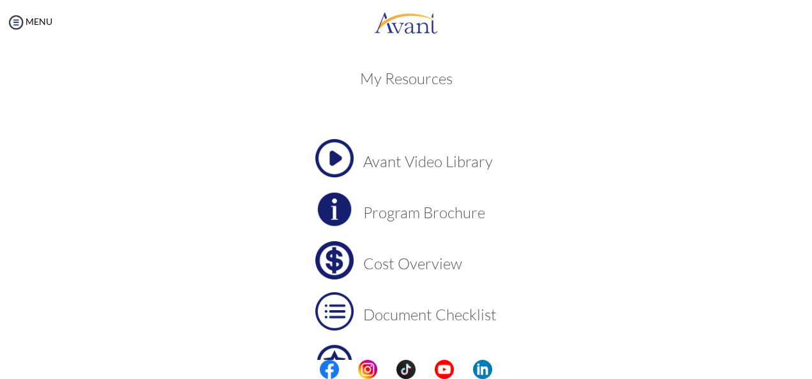
click at [396, 259] on h3 "Cost Overview" at bounding box center [429, 263] width 133 height 17
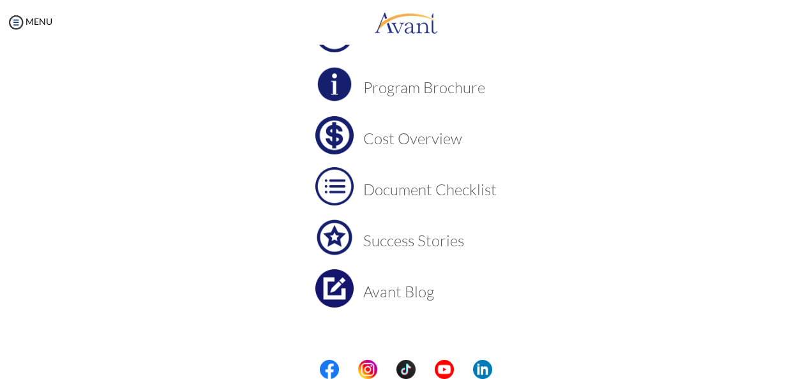
scroll to position [128, 0]
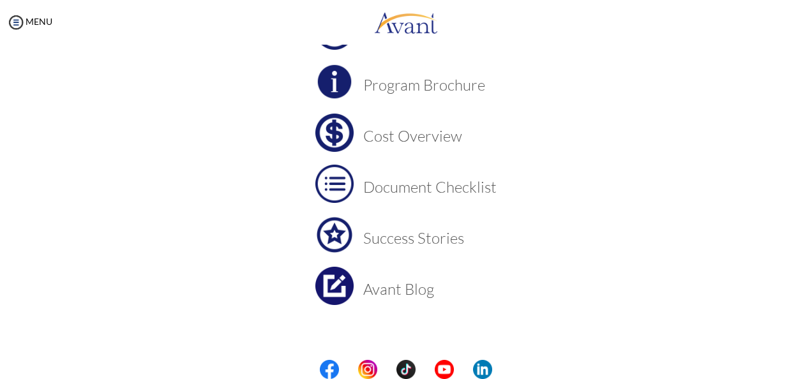
click at [392, 230] on h3 "Success Stories" at bounding box center [429, 238] width 133 height 17
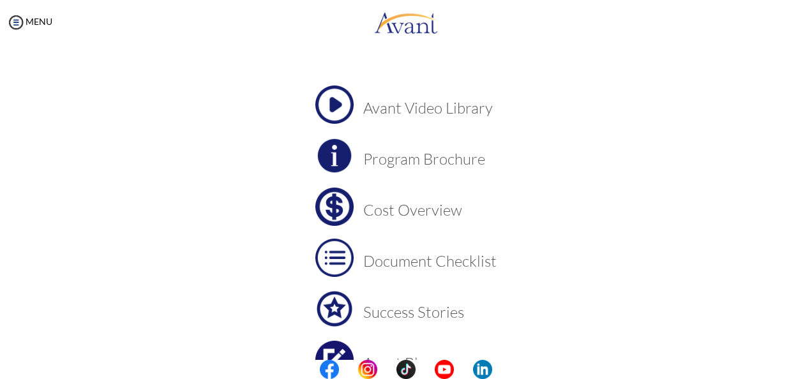
scroll to position [0, 0]
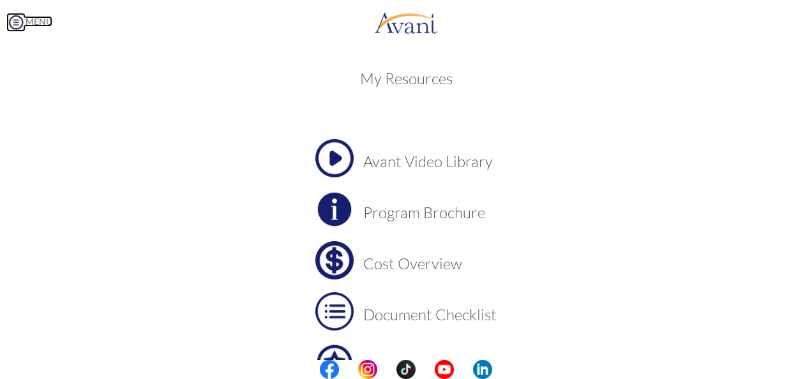
click at [31, 22] on link "MENU" at bounding box center [29, 21] width 46 height 11
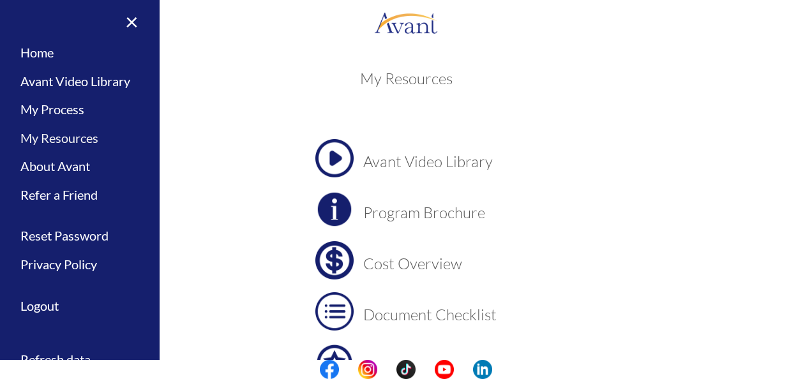
click at [65, 140] on link "My Resources" at bounding box center [80, 138] width 160 height 29
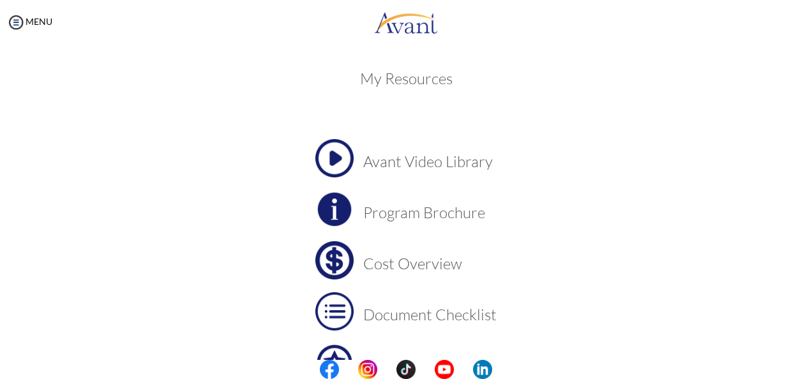
click at [27, 27] on div "MENU" at bounding box center [26, 189] width 52 height 379
click at [15, 20] on img at bounding box center [15, 22] width 19 height 19
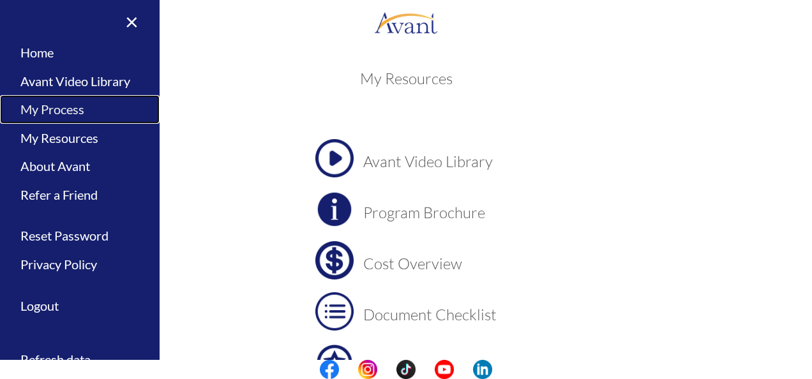
click at [61, 105] on link "My Process" at bounding box center [80, 109] width 160 height 29
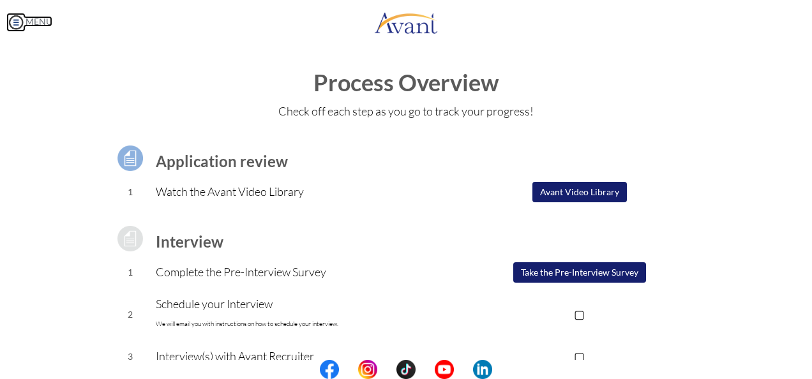
click at [40, 22] on link "MENU" at bounding box center [29, 21] width 46 height 11
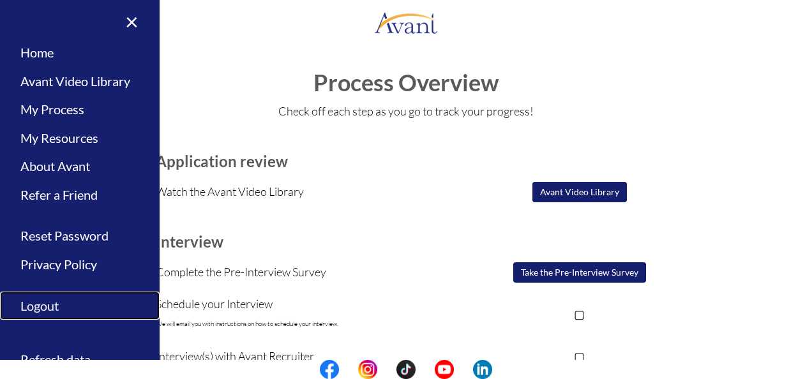
click at [38, 307] on link "Logout" at bounding box center [80, 306] width 160 height 29
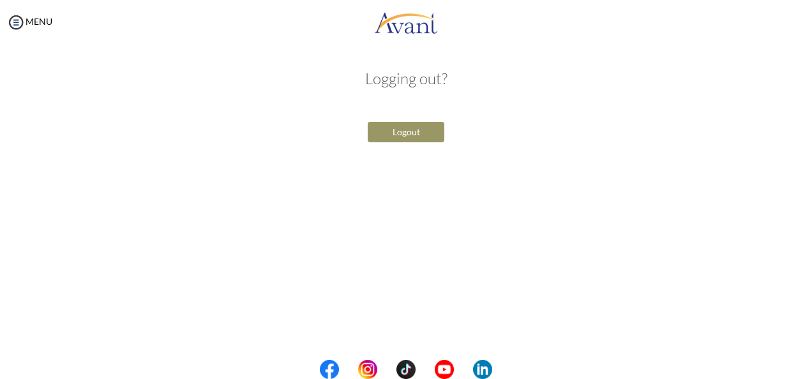
click at [395, 131] on button "Logout" at bounding box center [406, 132] width 77 height 20
